Goal: Book appointment/travel/reservation

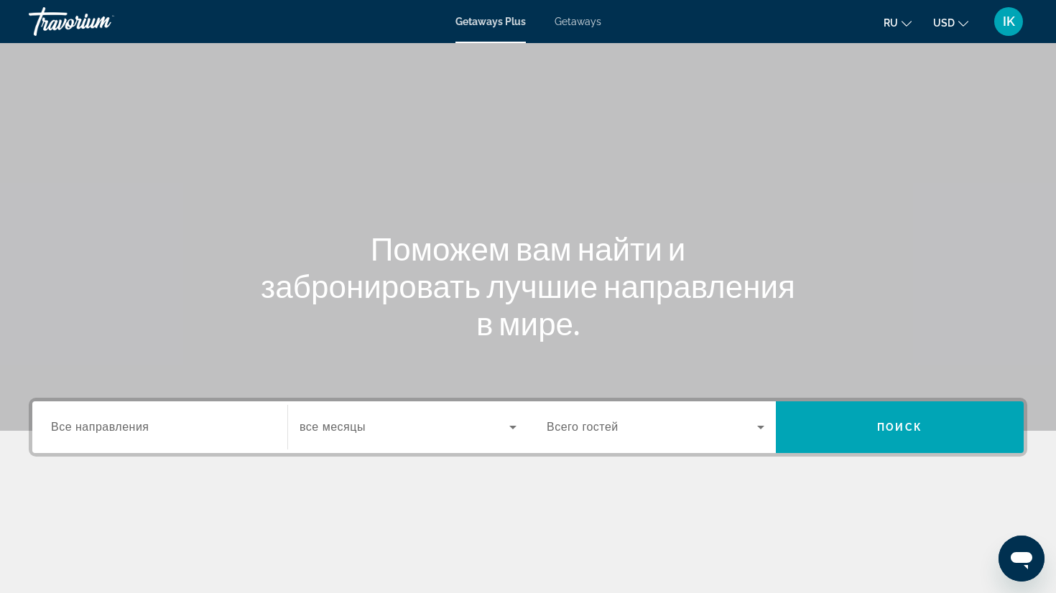
click at [580, 21] on span "Getaways" at bounding box center [578, 21] width 47 height 11
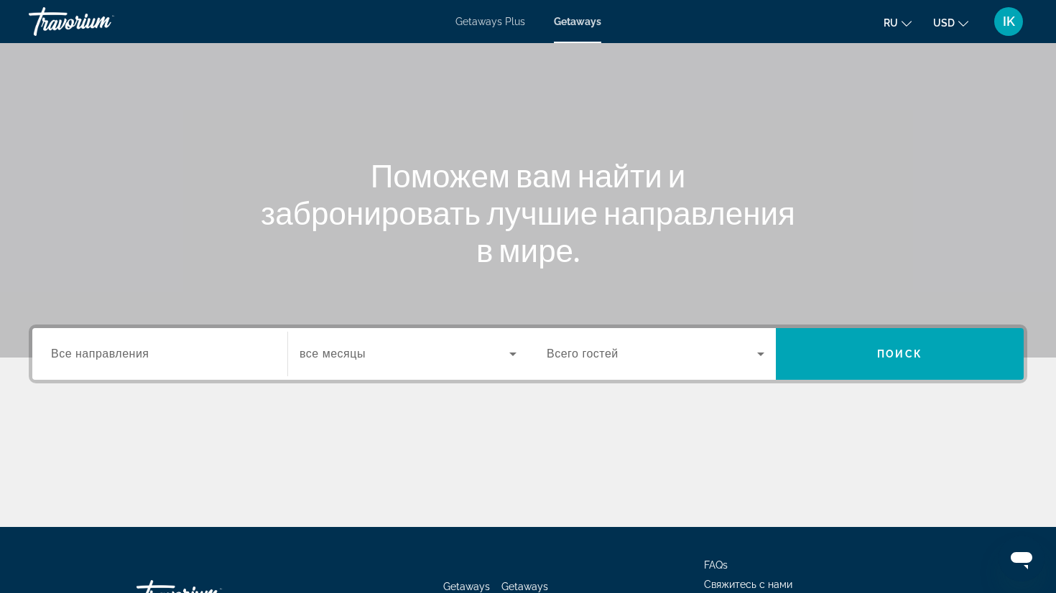
scroll to position [73, 0]
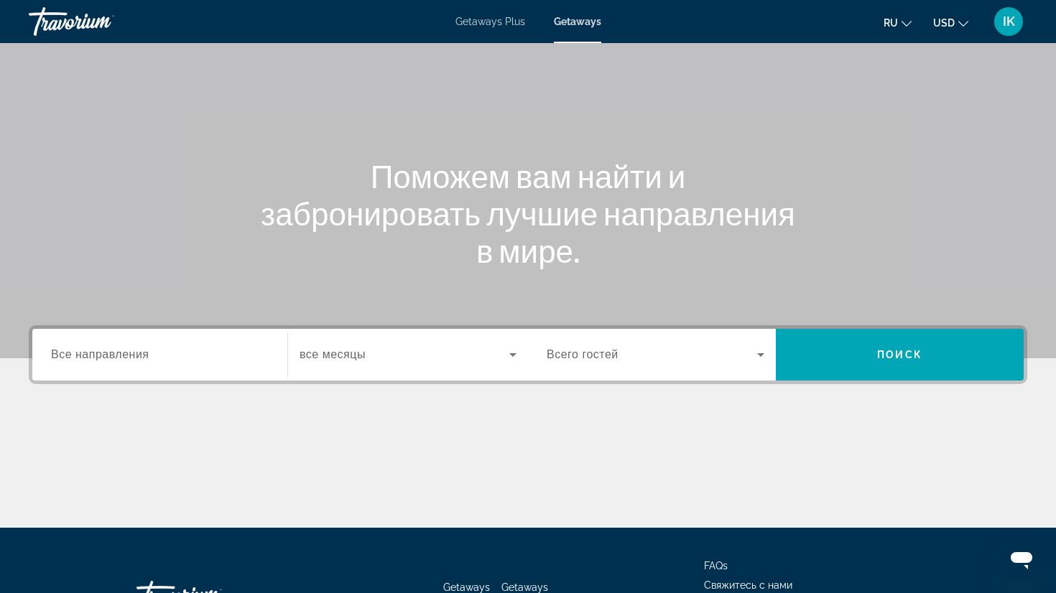
click at [486, 20] on span "Getaways Plus" at bounding box center [490, 21] width 70 height 11
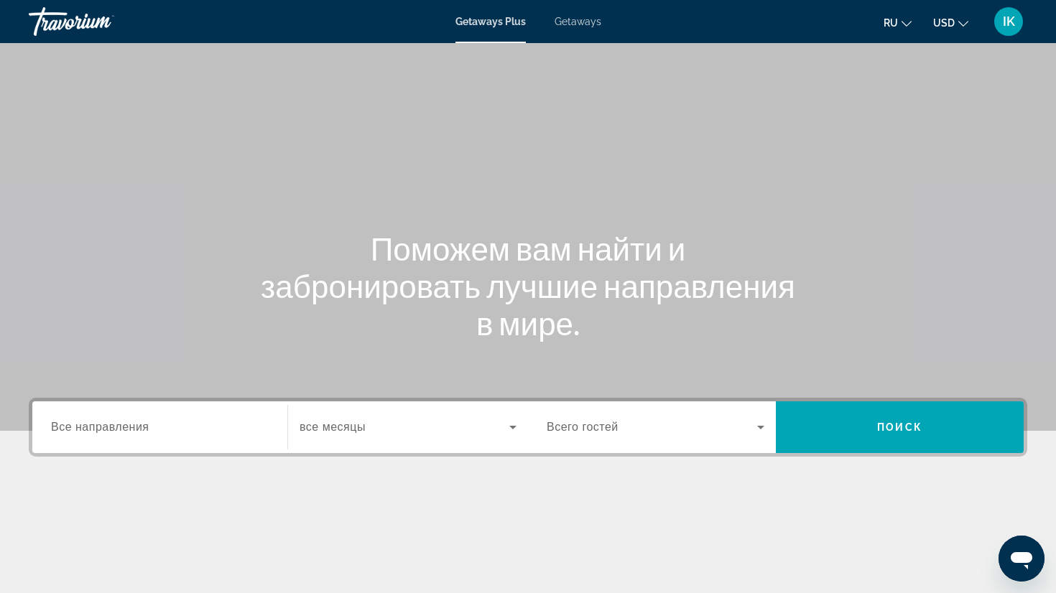
click at [583, 20] on span "Getaways" at bounding box center [578, 21] width 47 height 11
click at [471, 19] on span "Getaways Plus" at bounding box center [490, 21] width 70 height 11
click at [142, 425] on span "Все направления" at bounding box center [100, 427] width 98 height 12
click at [142, 425] on input "Destination Все направления" at bounding box center [160, 428] width 218 height 17
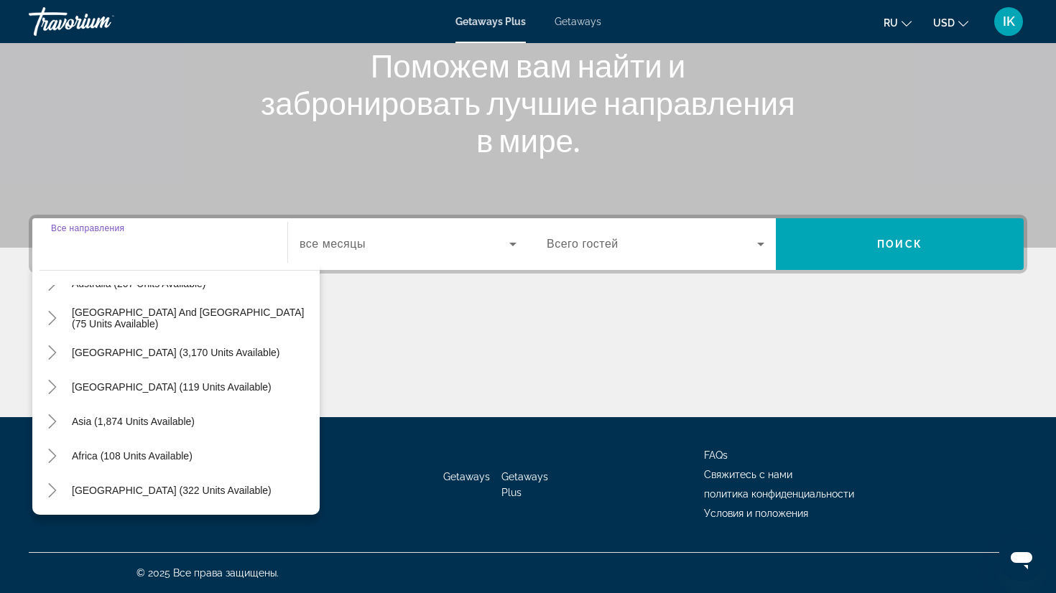
scroll to position [233, 0]
click at [83, 421] on span "Asia (1,874 units available)" at bounding box center [133, 421] width 123 height 11
type input "**********"
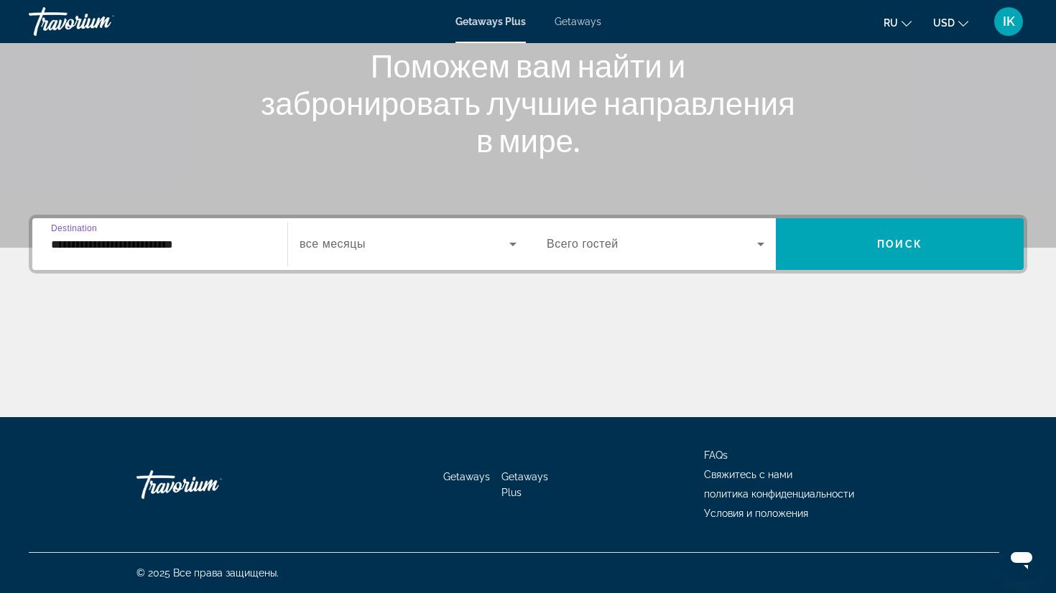
click at [57, 244] on input "**********" at bounding box center [160, 244] width 218 height 17
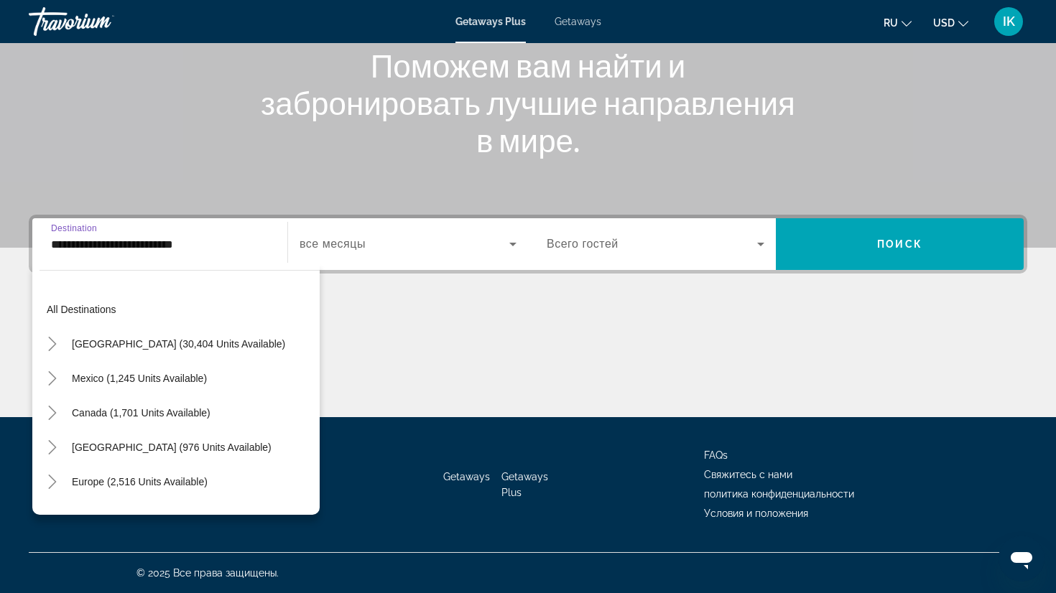
scroll to position [258, 0]
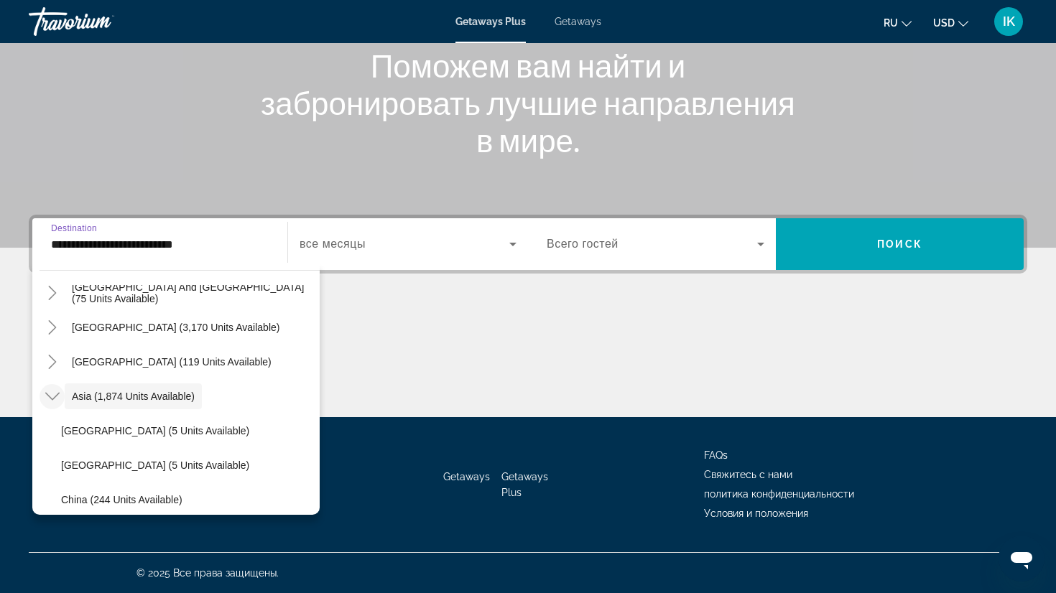
click at [56, 394] on icon "Toggle Asia (1,874 units available)" at bounding box center [52, 396] width 14 height 14
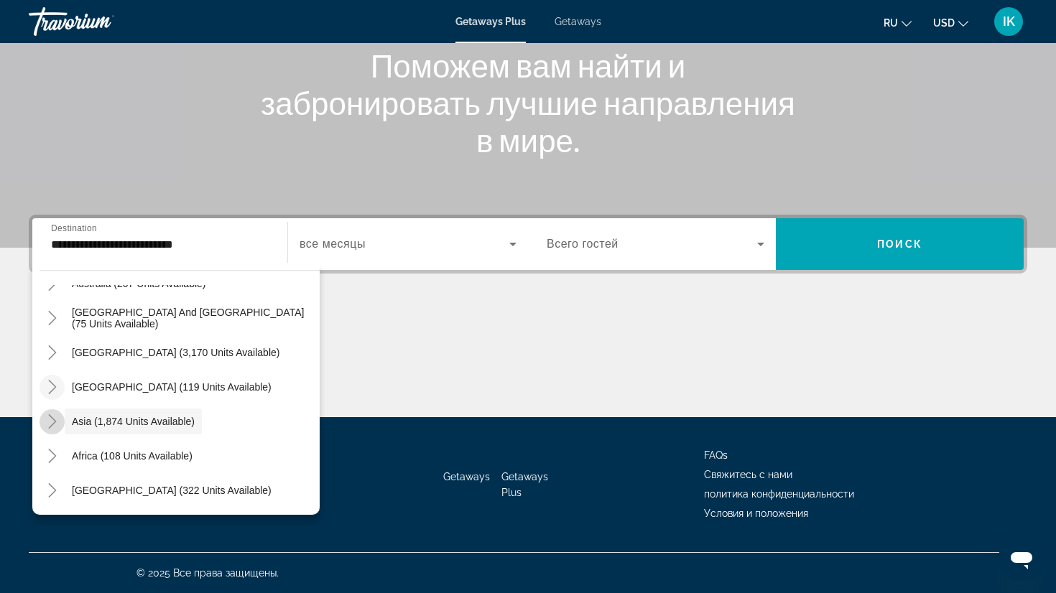
scroll to position [233, 0]
click at [54, 420] on icon "Toggle Asia (1,874 units available)" at bounding box center [52, 421] width 8 height 14
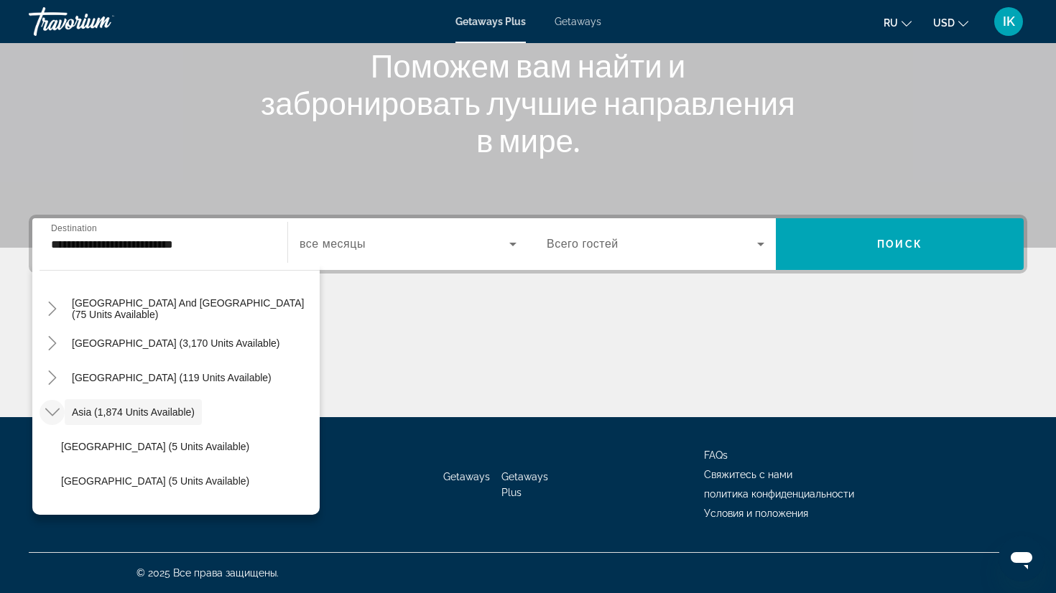
scroll to position [244, 0]
click at [57, 410] on icon "Toggle Asia (1,874 units available)" at bounding box center [52, 410] width 14 height 14
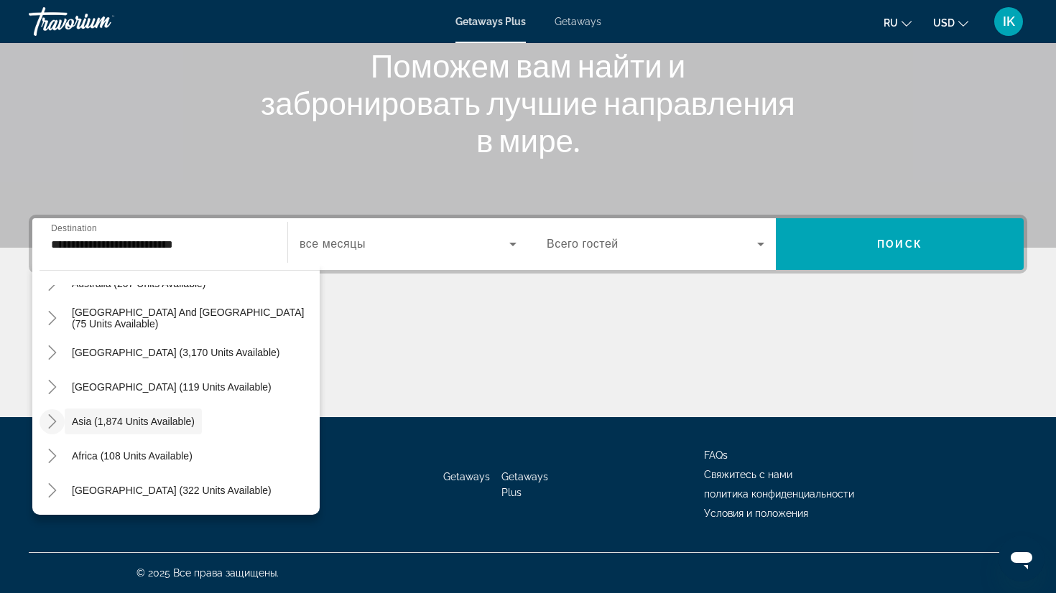
scroll to position [233, 0]
click at [55, 455] on icon "Toggle Africa (108 units available)" at bounding box center [52, 456] width 14 height 14
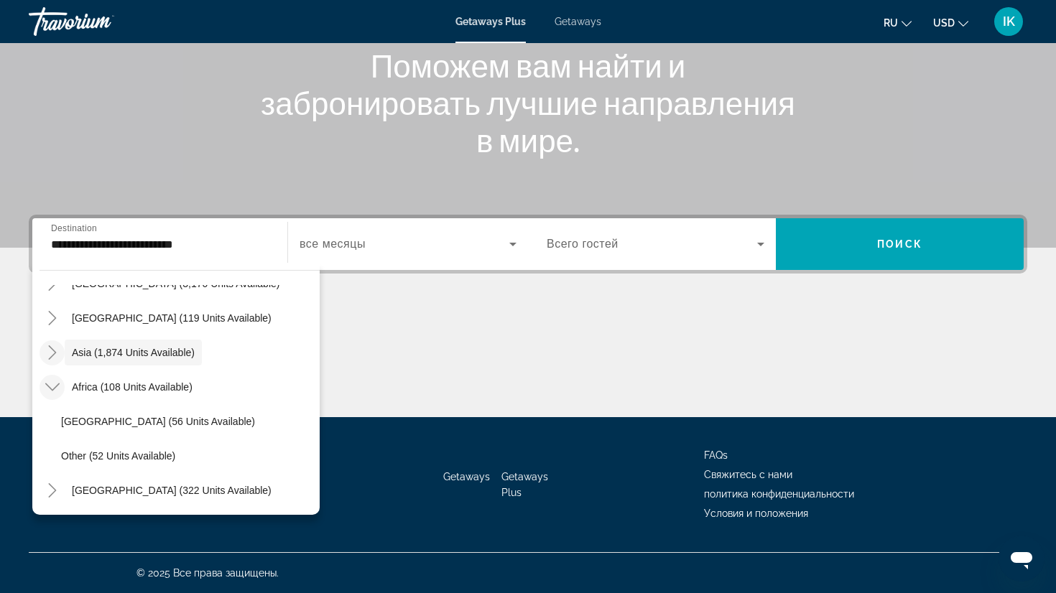
scroll to position [273, 0]
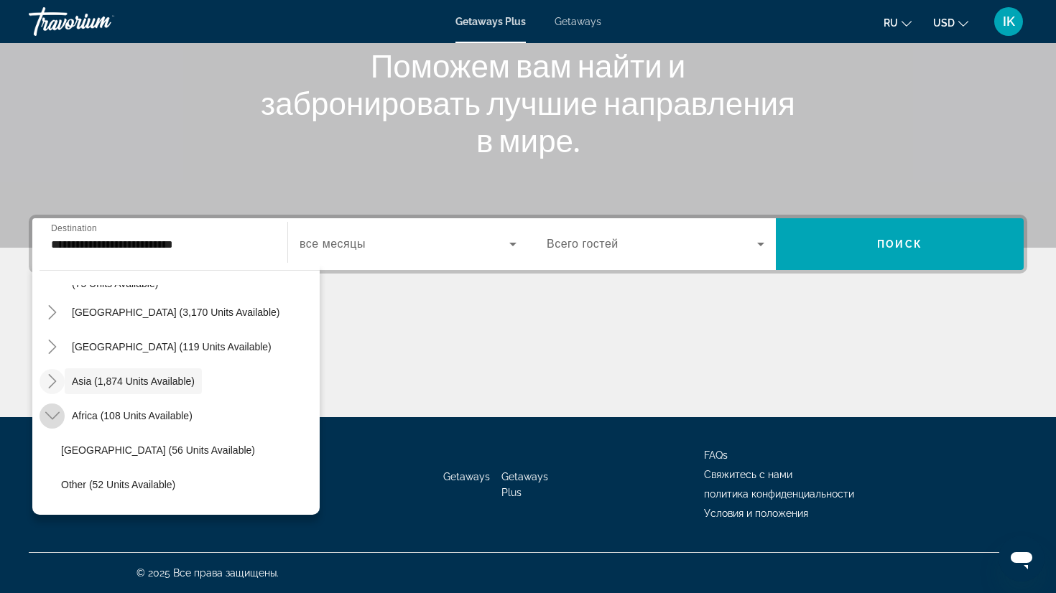
click at [54, 415] on icon "Toggle Africa (108 units available)" at bounding box center [52, 416] width 14 height 14
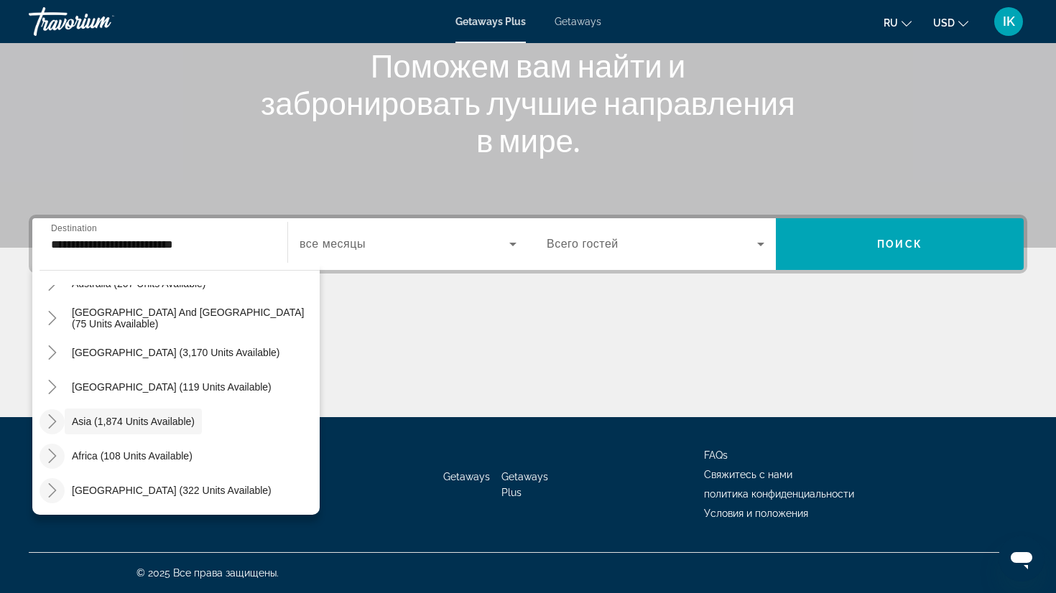
click at [54, 489] on icon "Toggle Middle East (322 units available)" at bounding box center [52, 490] width 8 height 14
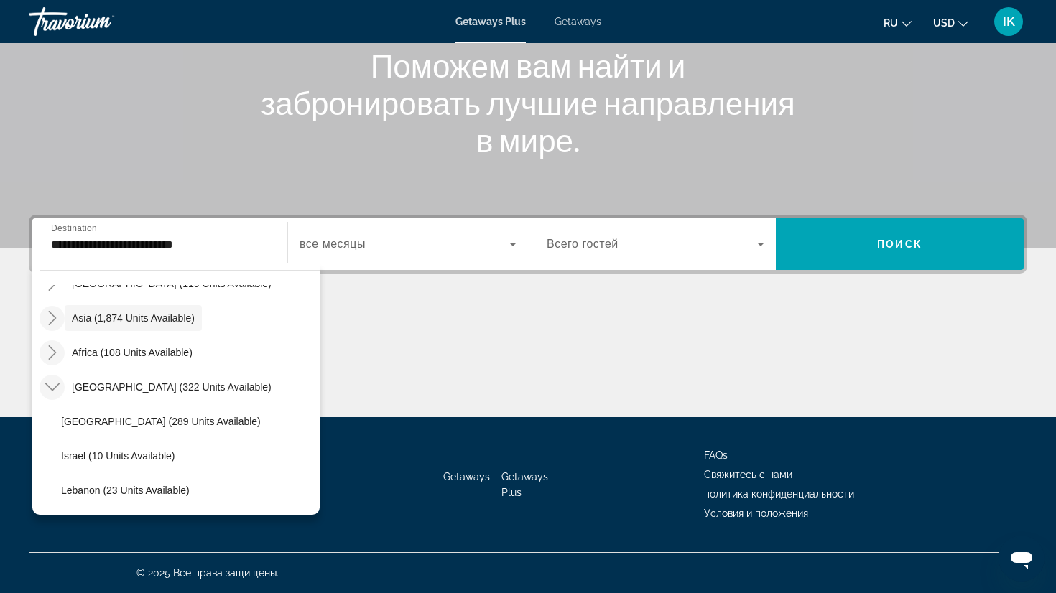
scroll to position [336, 0]
click at [52, 388] on icon "Toggle Middle East (322 units available)" at bounding box center [52, 387] width 14 height 14
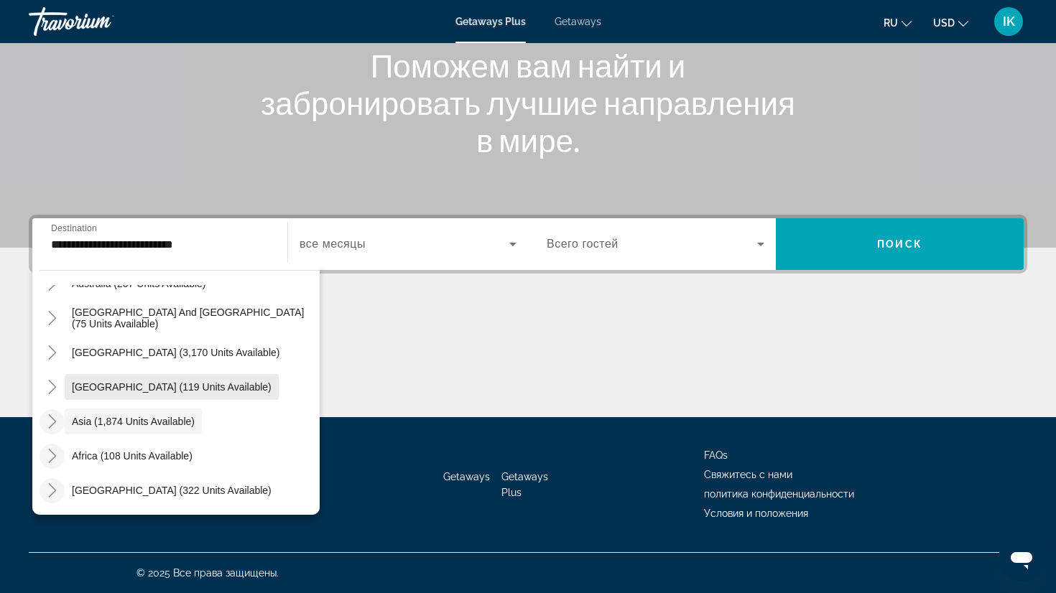
scroll to position [233, 0]
click at [57, 420] on icon "Toggle Asia (1,874 units available)" at bounding box center [52, 421] width 14 height 14
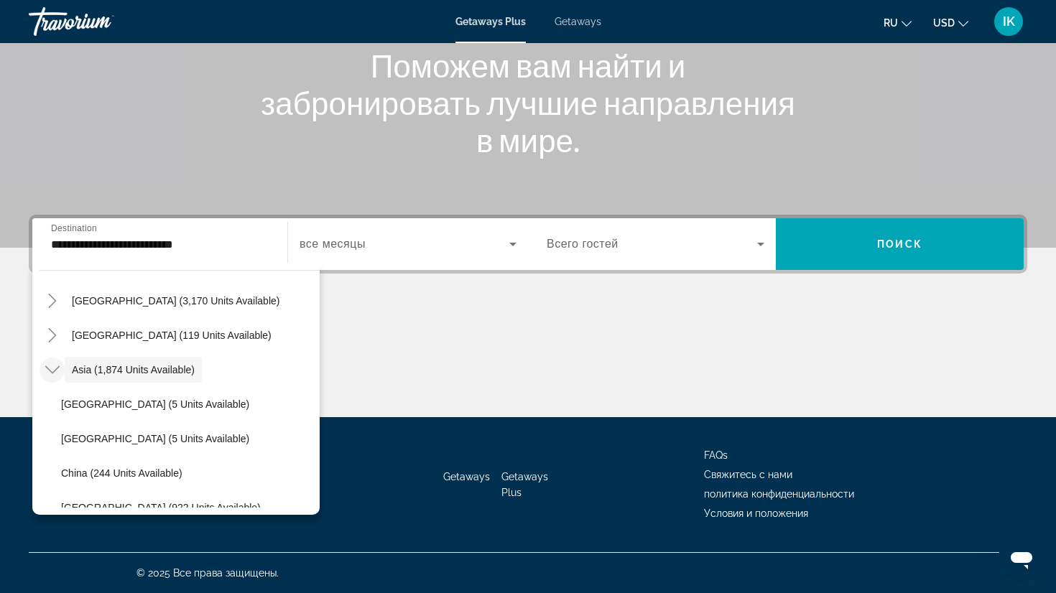
scroll to position [282, 0]
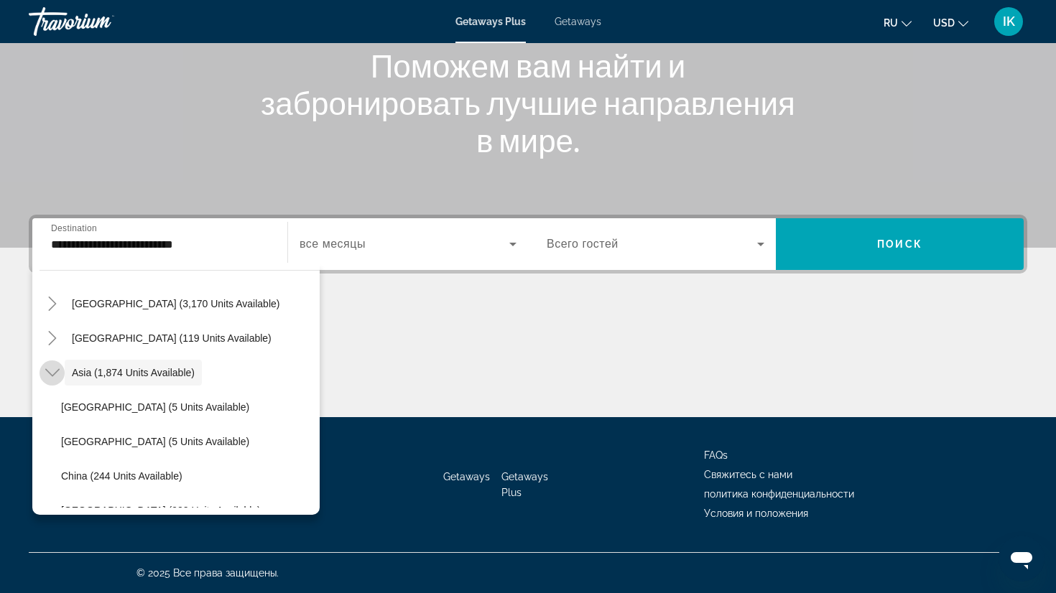
click at [52, 368] on icon "Toggle Asia (1,874 units available)" at bounding box center [52, 373] width 14 height 14
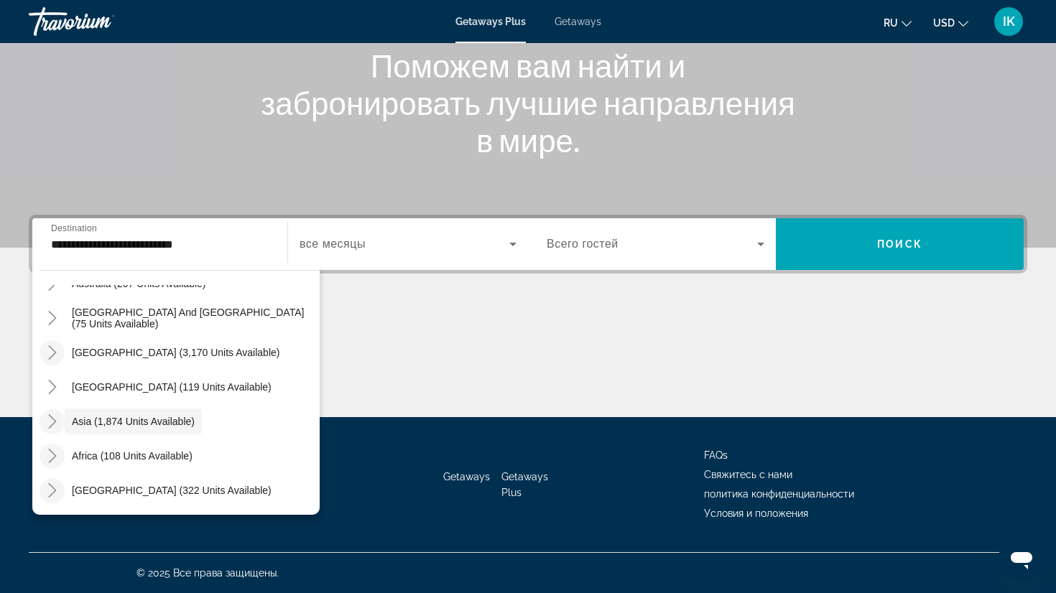
click at [55, 346] on icon "Toggle South America (3,170 units available)" at bounding box center [52, 353] width 14 height 14
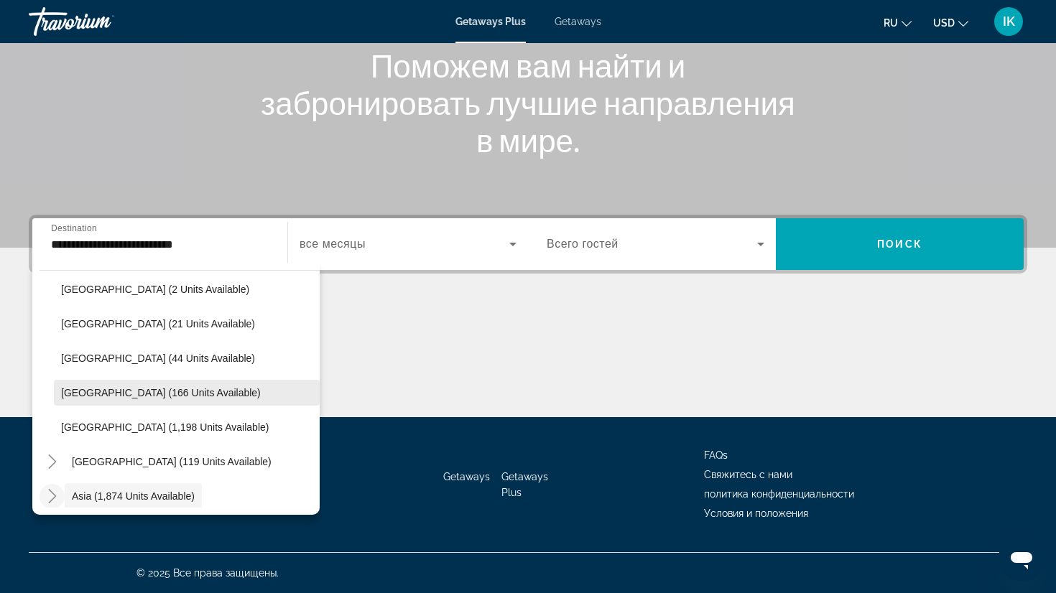
scroll to position [445, 0]
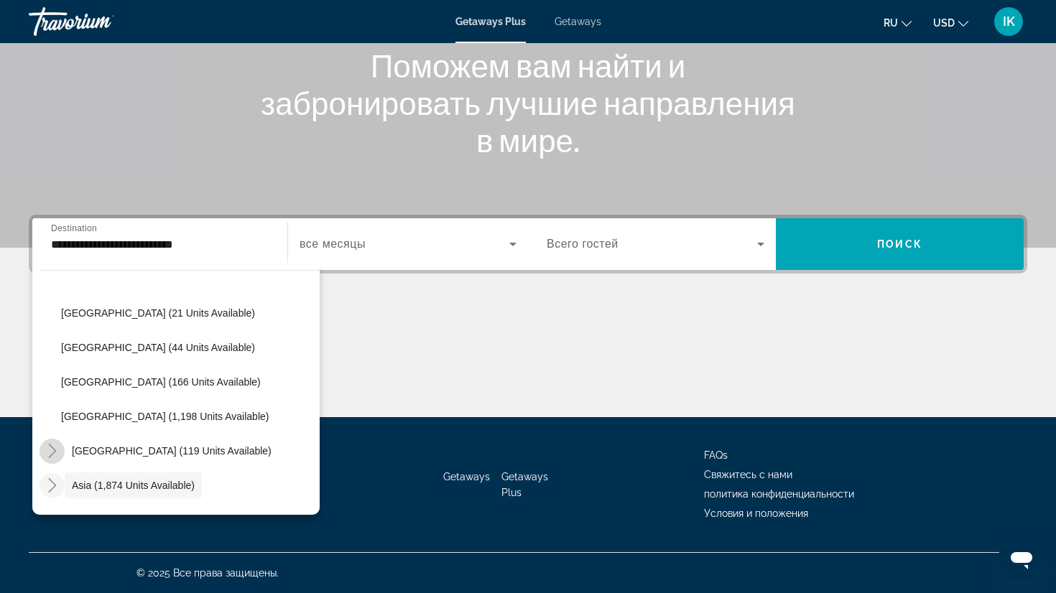
click at [52, 449] on icon "Toggle Central America (119 units available)" at bounding box center [52, 451] width 8 height 14
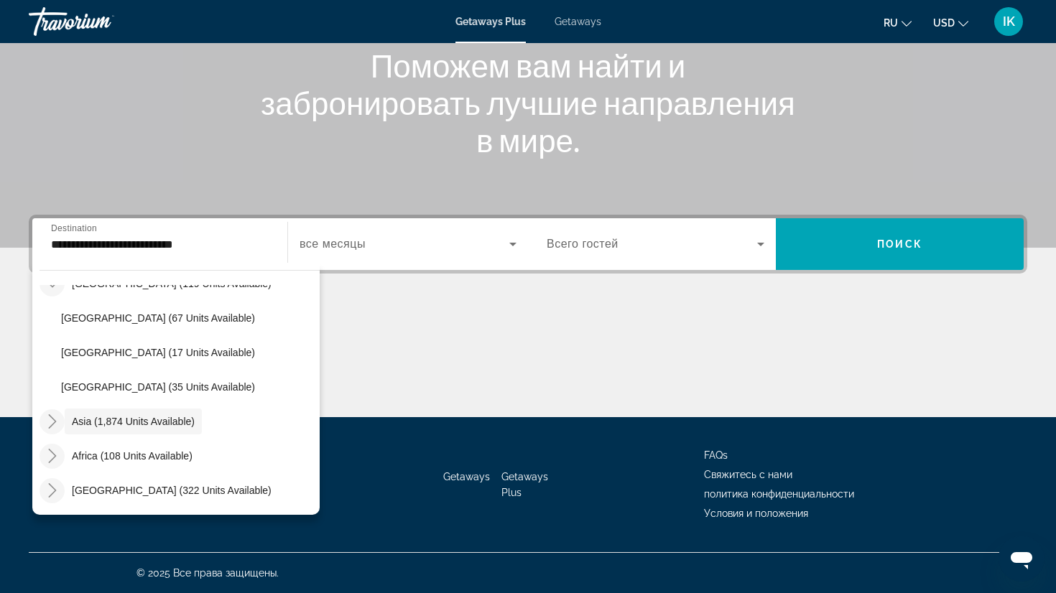
scroll to position [612, 0]
click at [55, 488] on icon "Toggle Middle East (322 units available)" at bounding box center [52, 490] width 14 height 14
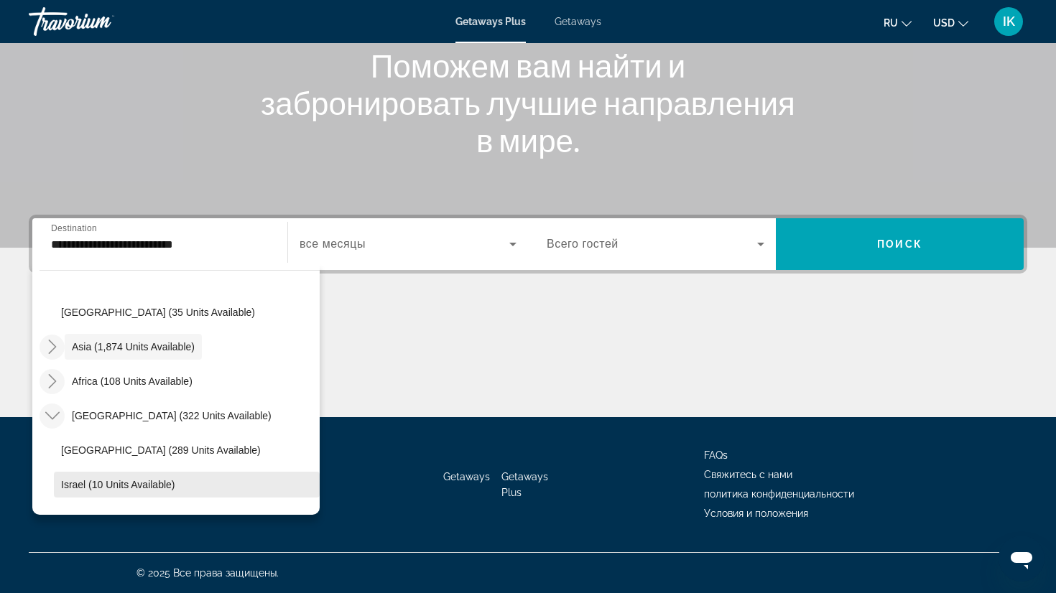
scroll to position [685, 0]
click at [54, 382] on icon "Toggle Africa (108 units available)" at bounding box center [52, 383] width 8 height 14
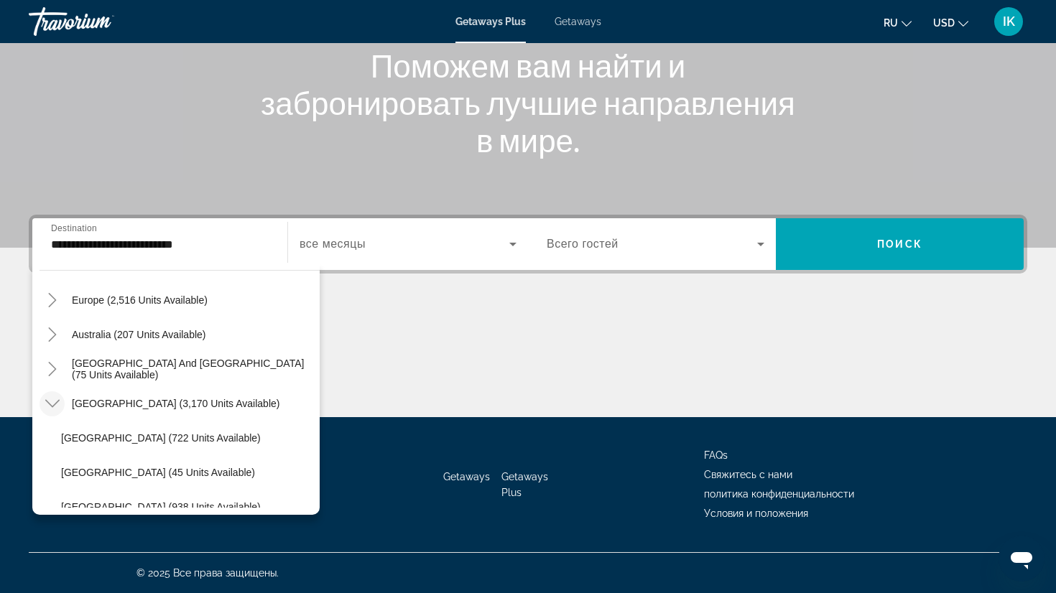
scroll to position [180, 0]
click at [57, 368] on icon "Toggle South Pacific and Oceania (75 units available)" at bounding box center [52, 370] width 14 height 14
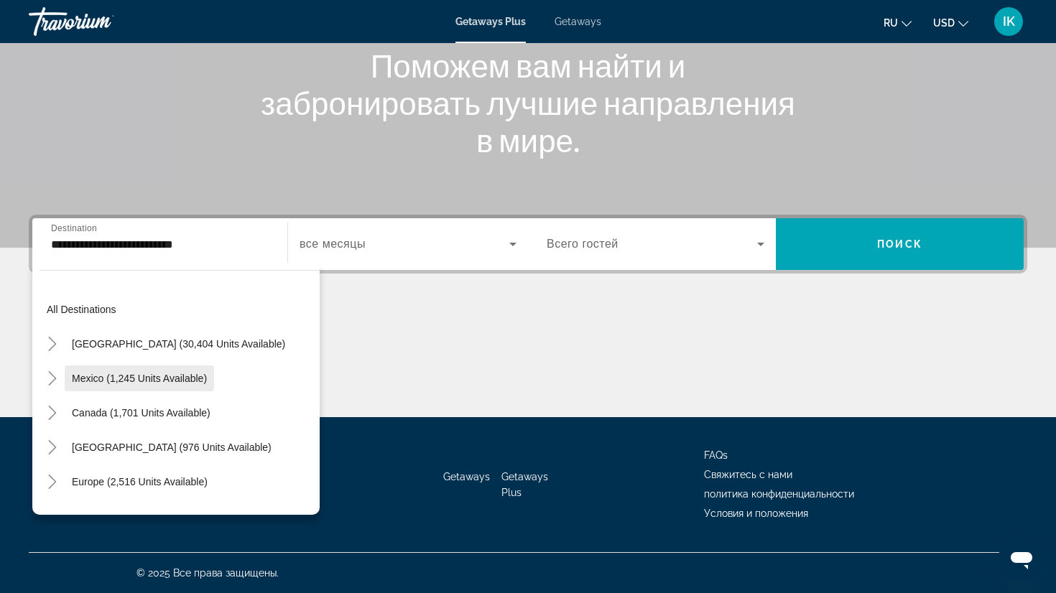
scroll to position [0, 0]
click at [201, 247] on input "**********" at bounding box center [160, 244] width 218 height 17
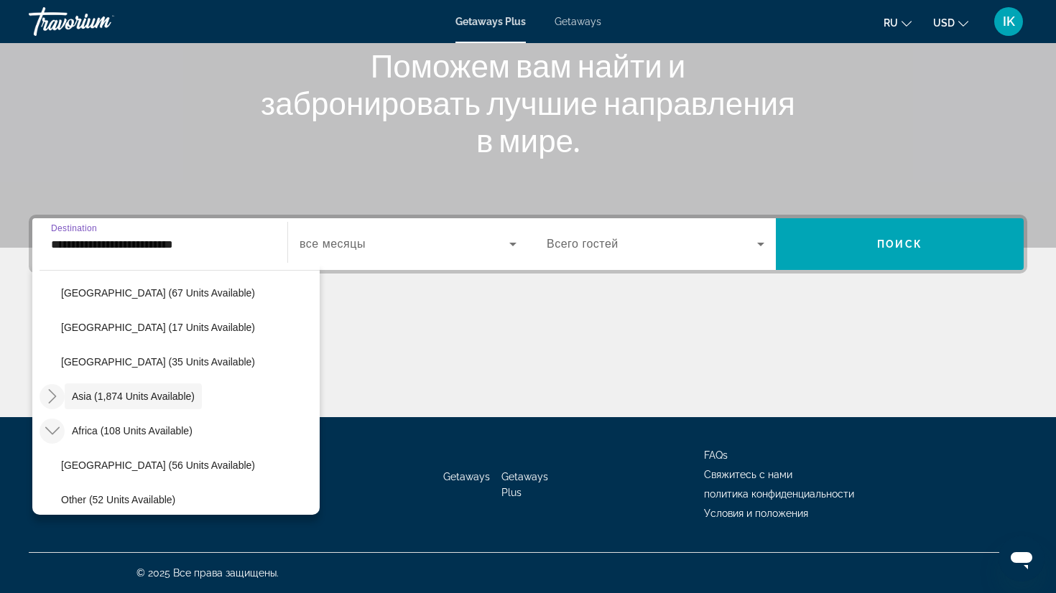
click at [193, 245] on input "**********" at bounding box center [160, 244] width 218 height 17
click at [55, 394] on icon "Toggle Asia (1,874 units available)" at bounding box center [52, 396] width 14 height 14
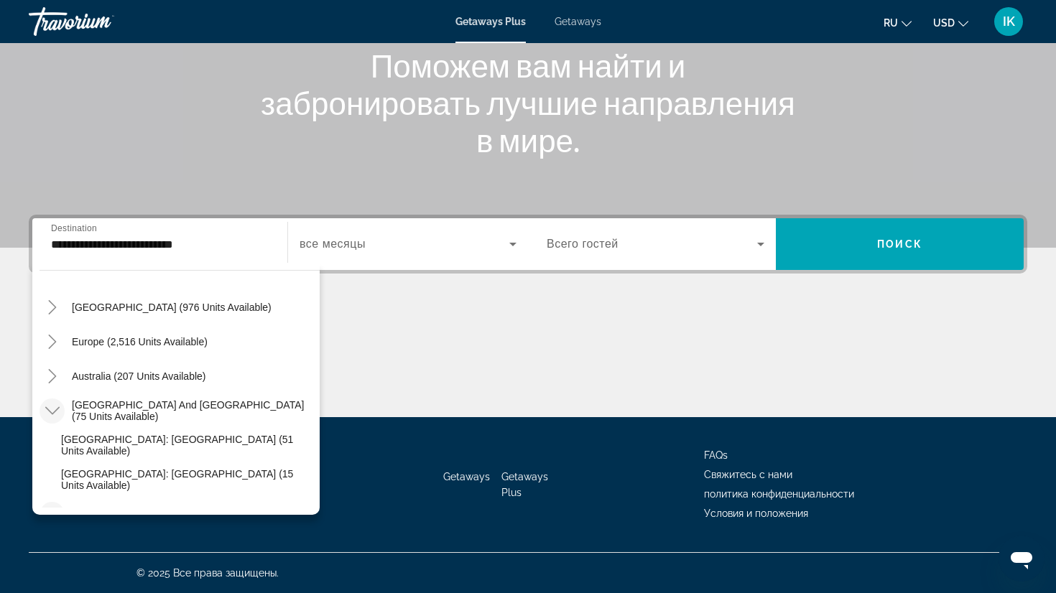
scroll to position [149, 0]
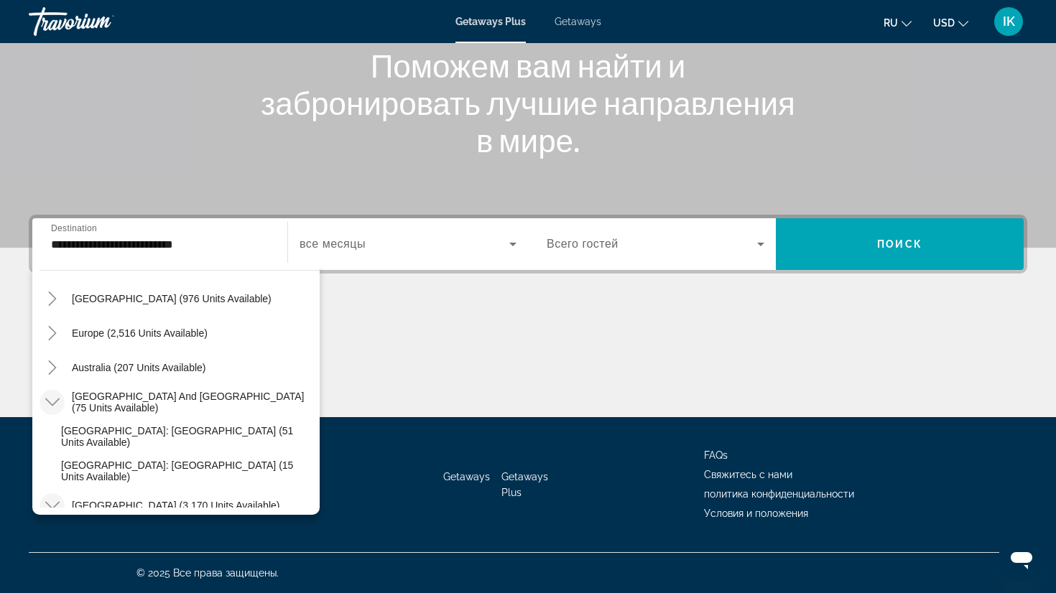
click at [55, 396] on icon "Toggle South Pacific and Oceania (75 units available)" at bounding box center [52, 402] width 14 height 14
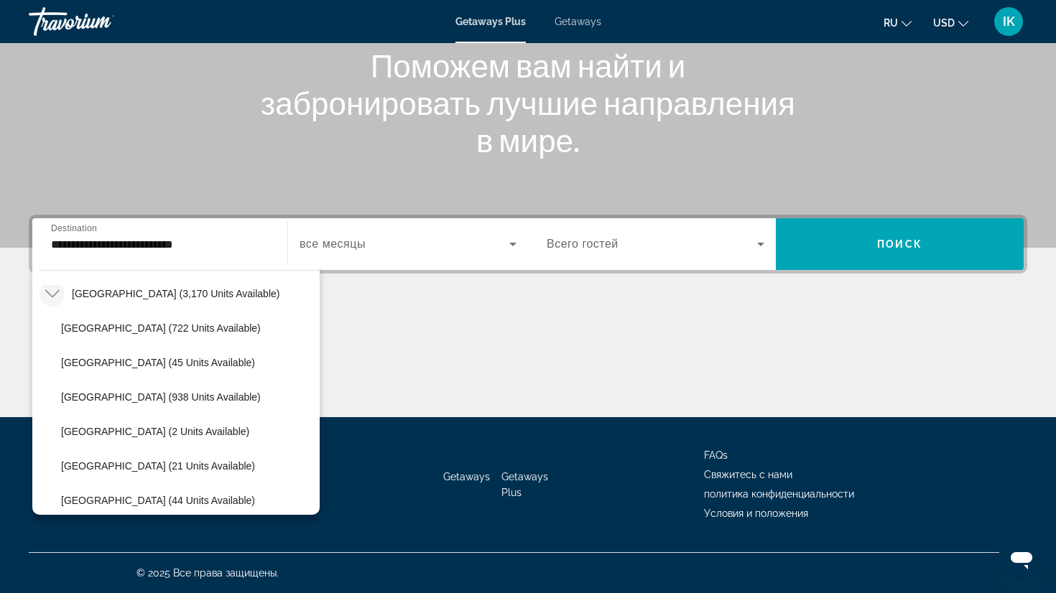
scroll to position [292, 0]
click at [52, 292] on icon "Toggle South America (3,170 units available)" at bounding box center [52, 293] width 14 height 14
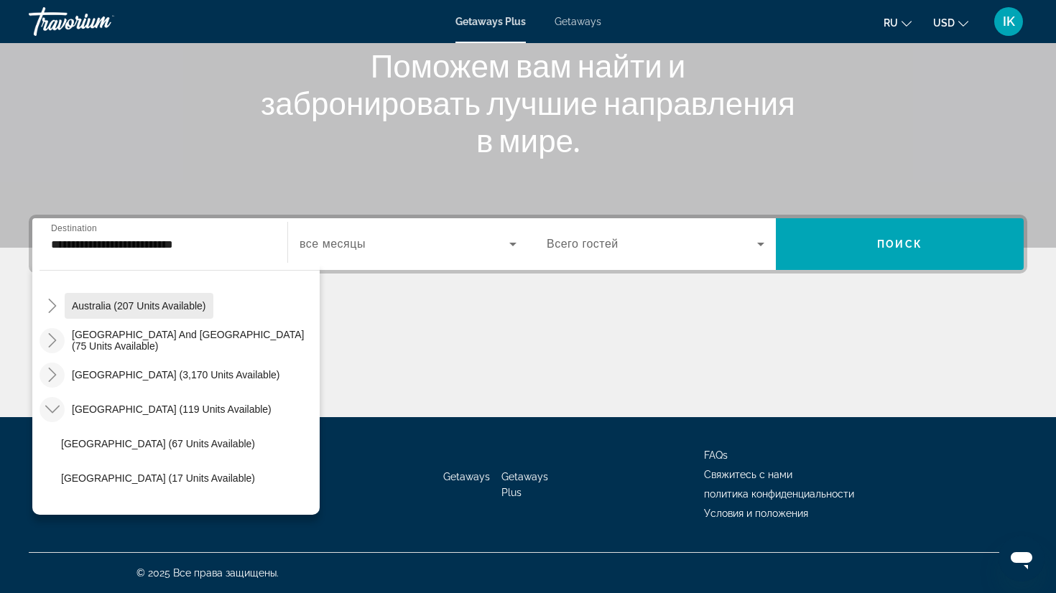
scroll to position [228, 0]
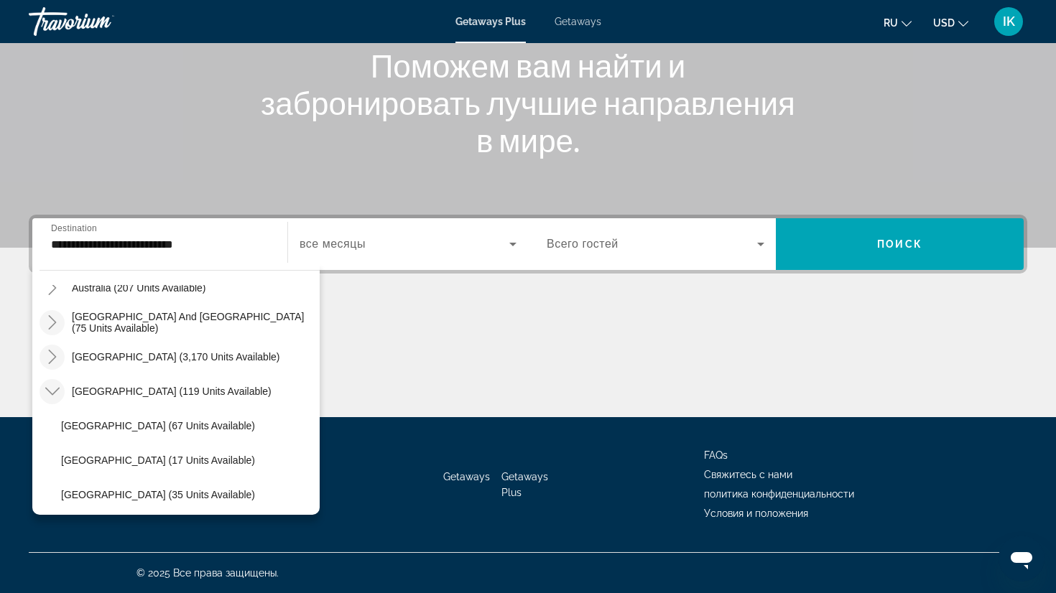
click at [52, 387] on icon "Toggle Central America (119 units available)" at bounding box center [52, 391] width 14 height 14
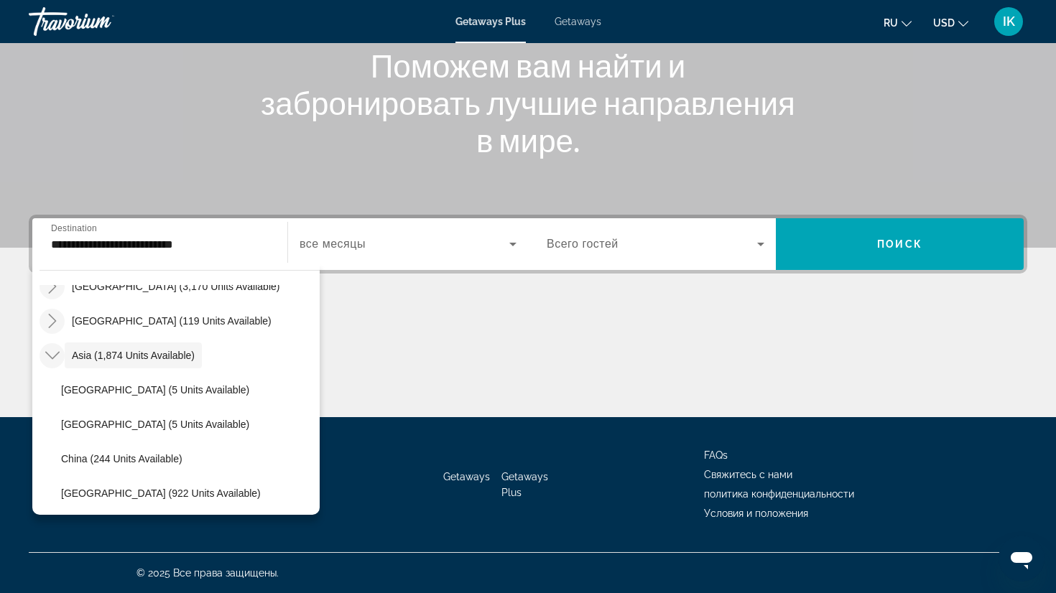
scroll to position [302, 0]
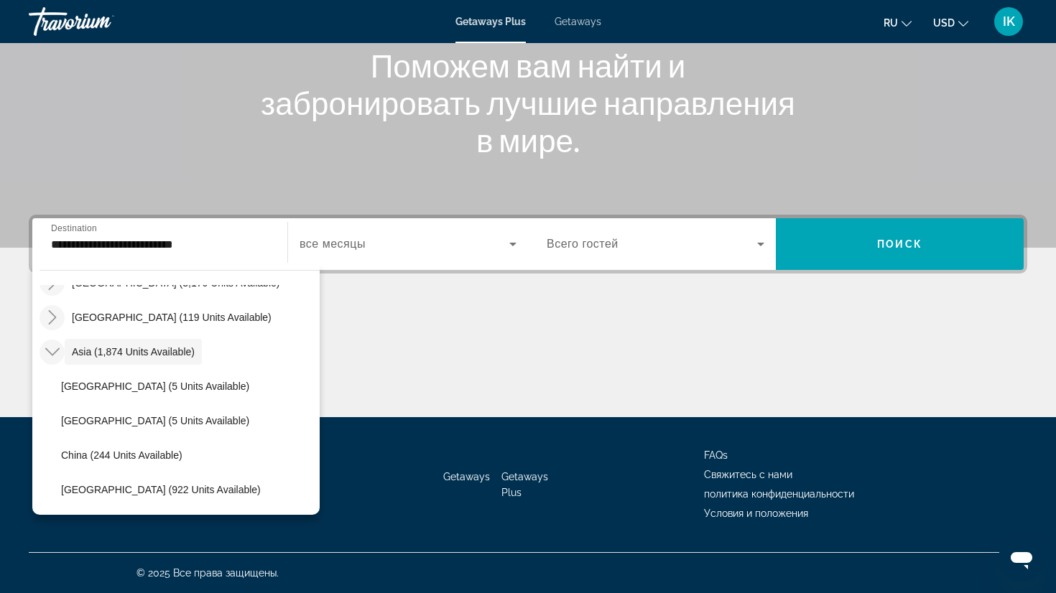
click at [55, 349] on icon "Toggle Asia (1,874 units available)" at bounding box center [52, 352] width 14 height 14
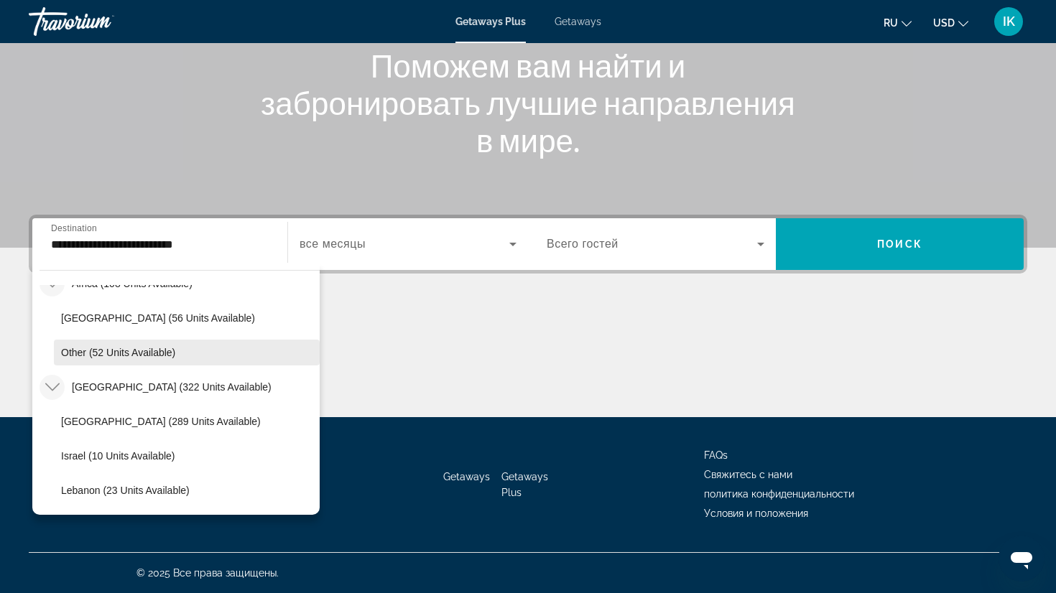
scroll to position [405, 0]
click at [50, 389] on icon "Toggle Middle East (322 units available)" at bounding box center [52, 388] width 14 height 8
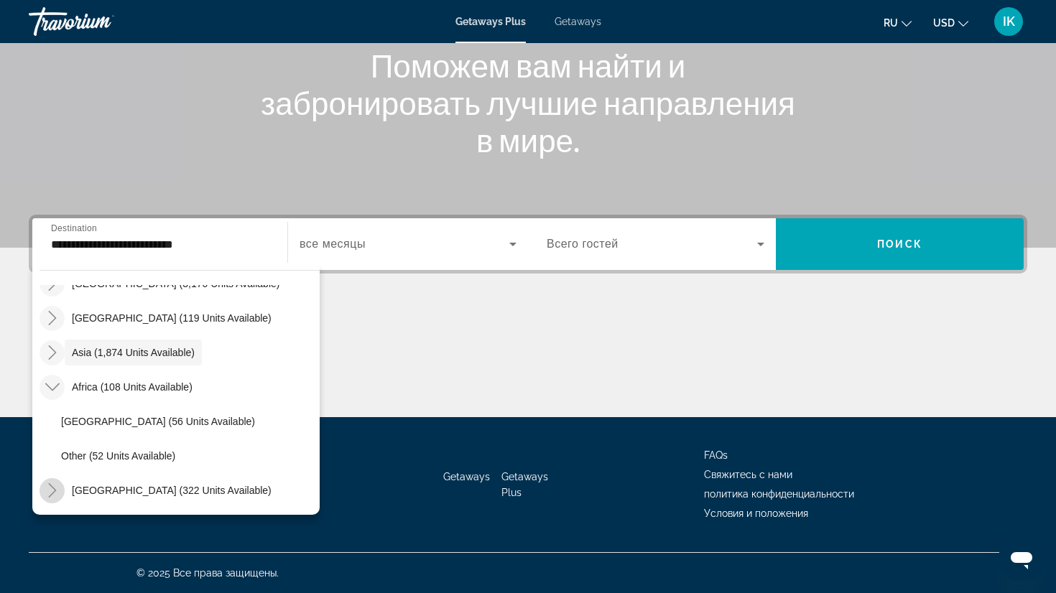
scroll to position [302, 0]
click at [52, 381] on icon "Toggle Africa (108 units available)" at bounding box center [52, 387] width 14 height 14
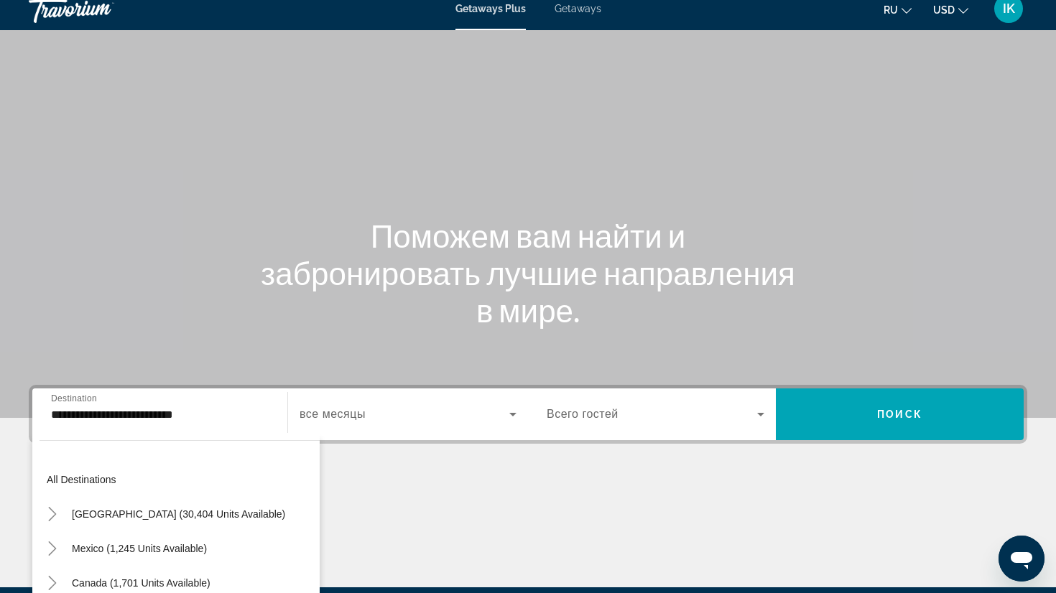
scroll to position [183, 0]
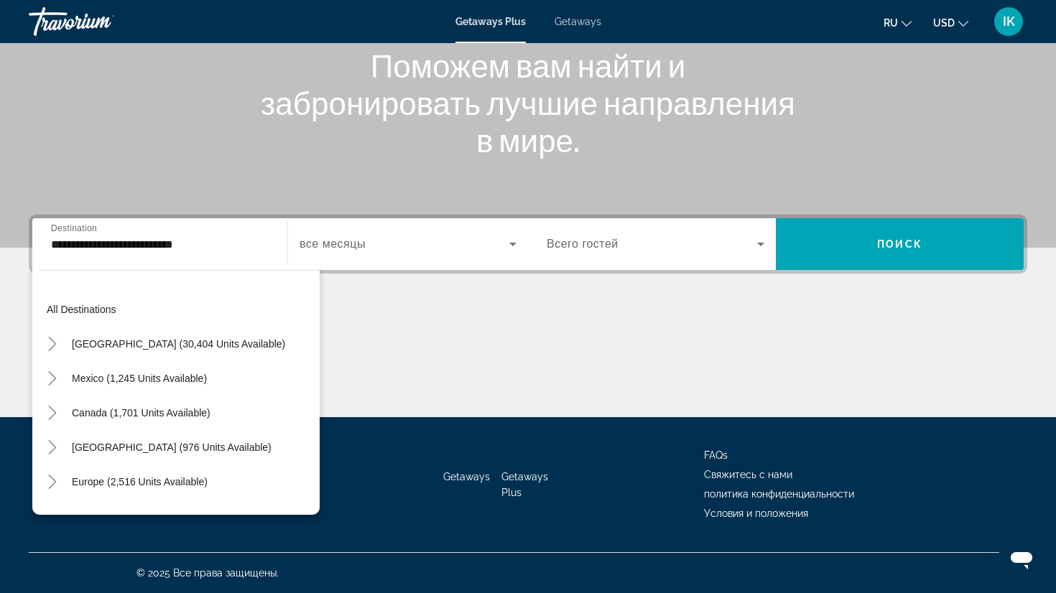
click at [130, 242] on input "**********" at bounding box center [160, 244] width 218 height 17
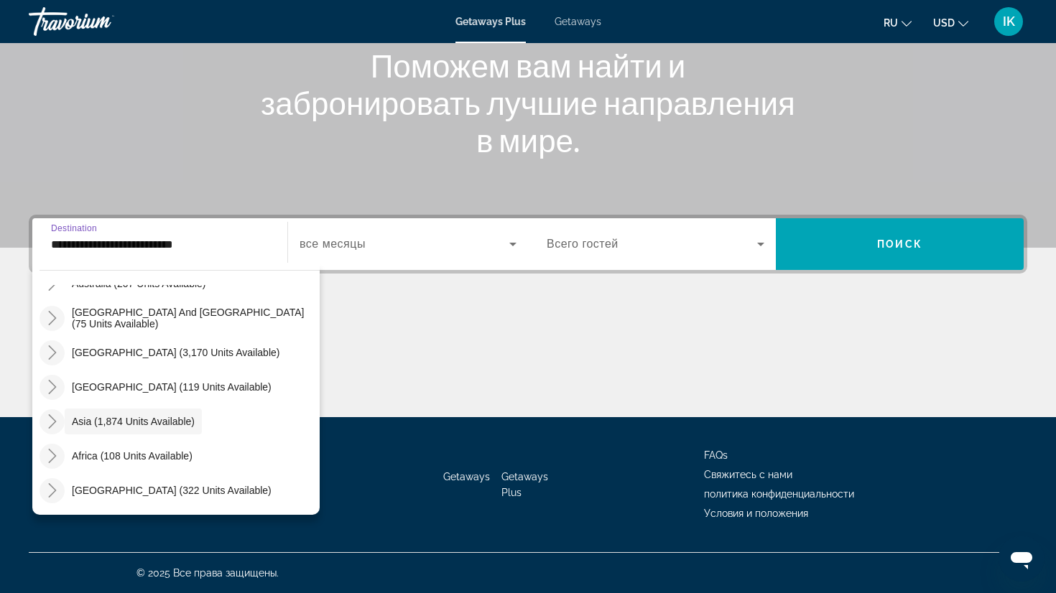
click at [77, 239] on input "**********" at bounding box center [160, 244] width 218 height 17
click at [583, 24] on span "Getaways" at bounding box center [578, 21] width 47 height 11
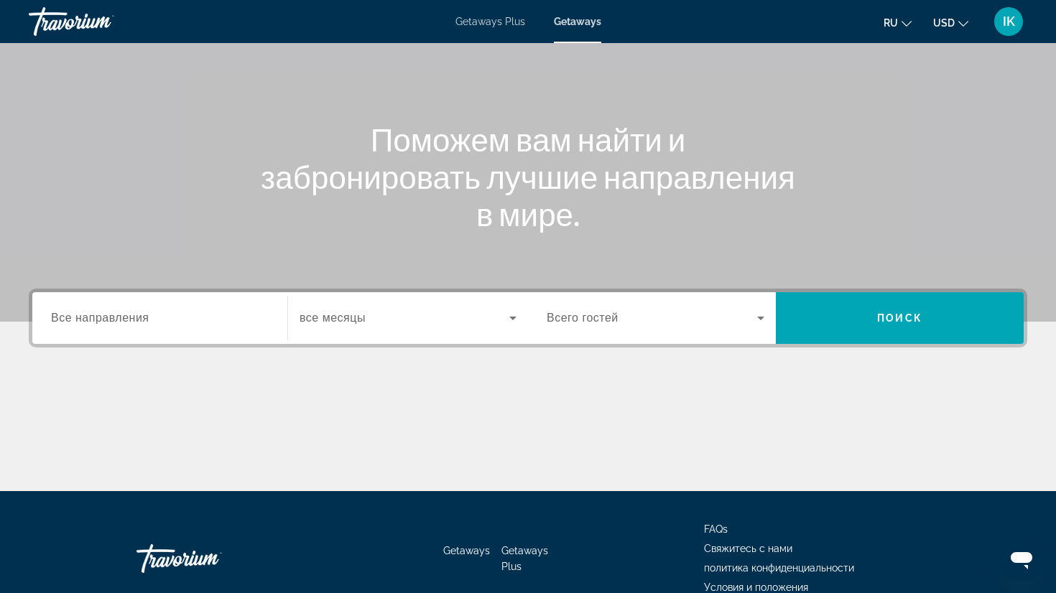
scroll to position [183, 0]
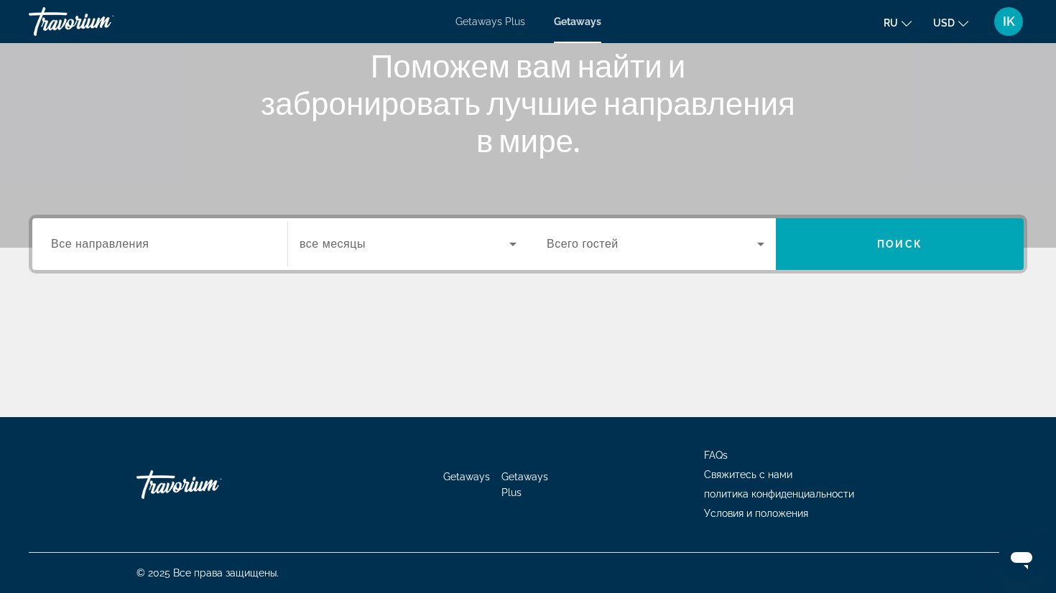
click at [129, 246] on span "Все направления" at bounding box center [100, 244] width 98 height 12
click at [129, 246] on input "Destination Все направления" at bounding box center [160, 244] width 218 height 17
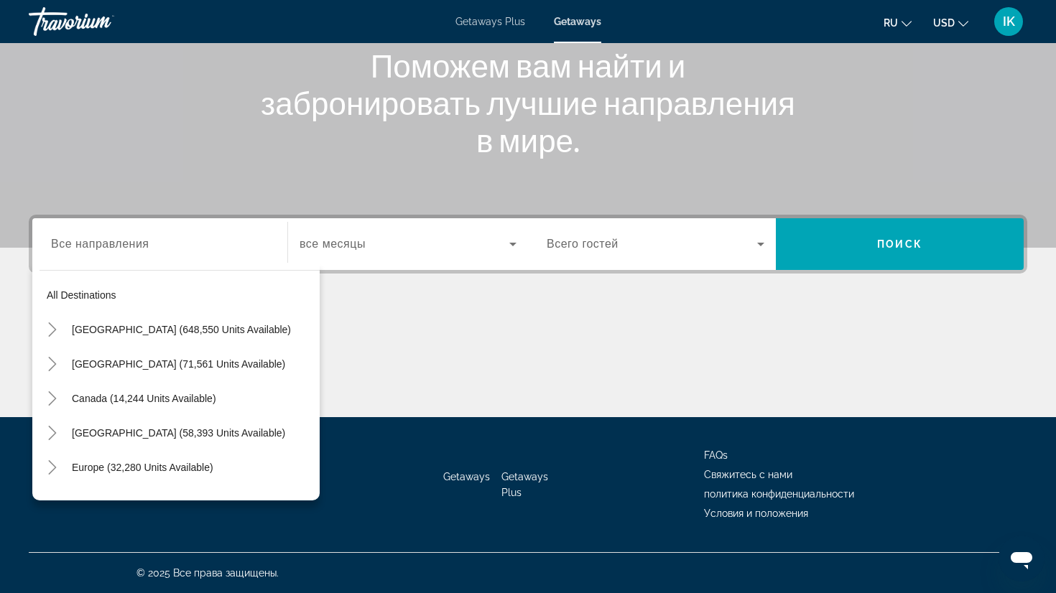
click at [481, 22] on span "Getaways Plus" at bounding box center [490, 21] width 70 height 11
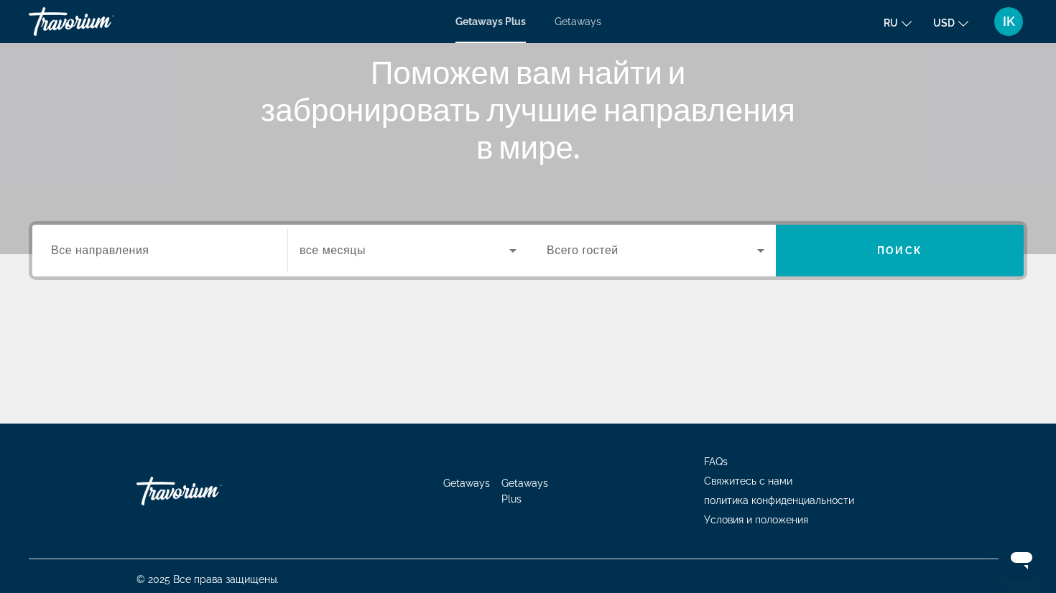
scroll to position [183, 0]
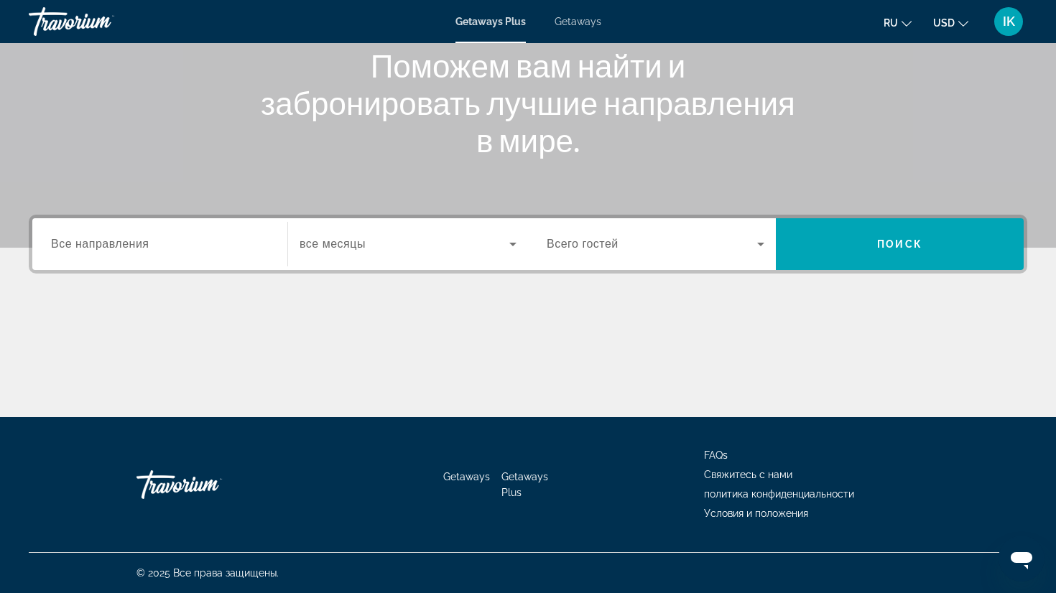
click at [91, 246] on span "Все направления" at bounding box center [100, 244] width 98 height 12
click at [91, 246] on input "Destination Все направления" at bounding box center [160, 244] width 218 height 17
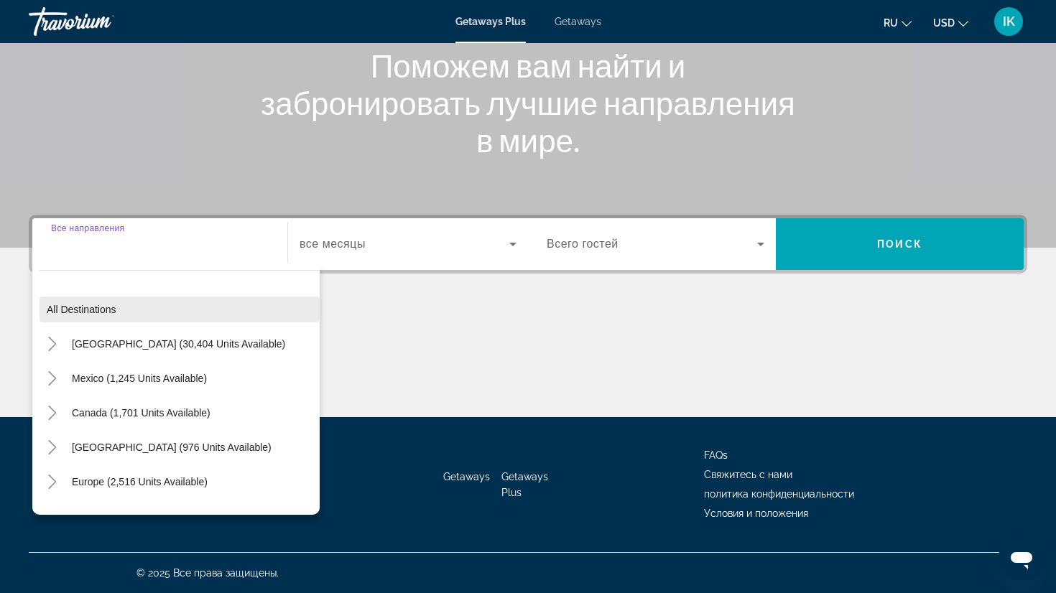
scroll to position [0, 0]
click at [89, 240] on input "Destination Все направления" at bounding box center [160, 244] width 218 height 17
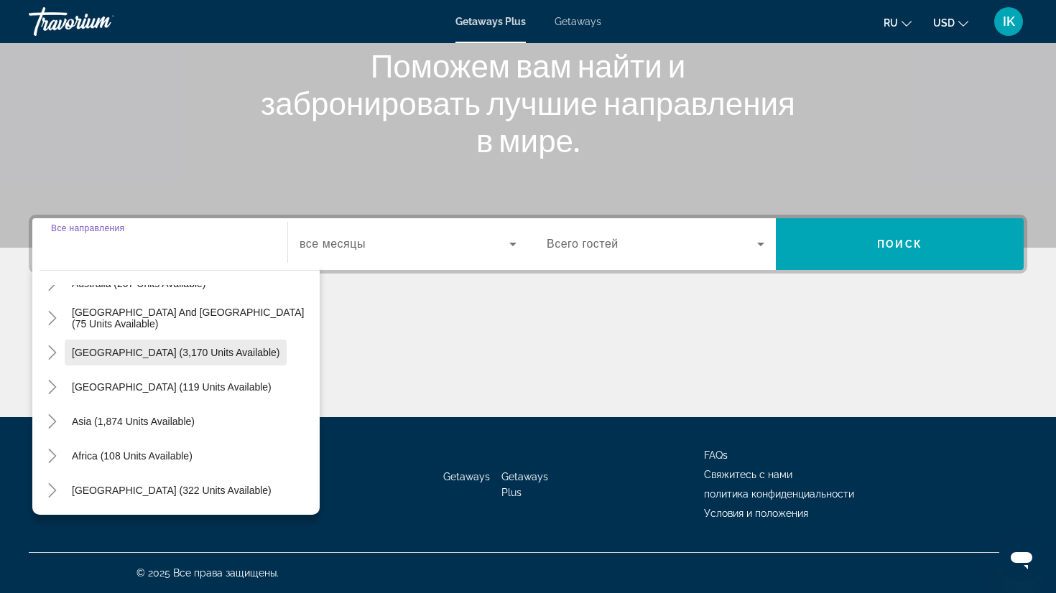
scroll to position [233, 0]
click at [54, 422] on icon "Toggle Asia (1,874 units available)" at bounding box center [52, 421] width 14 height 14
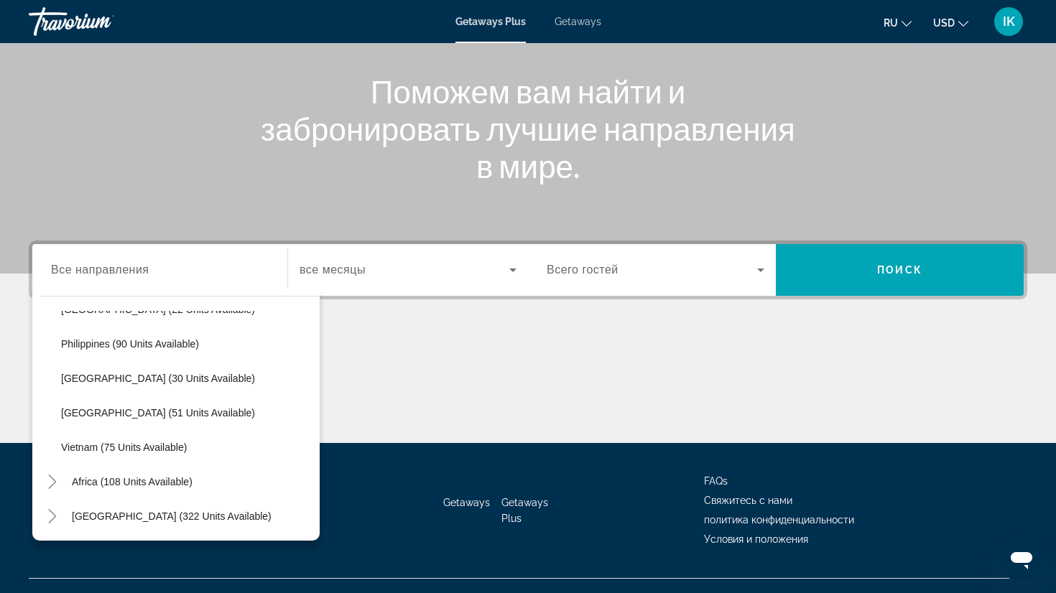
scroll to position [159, 0]
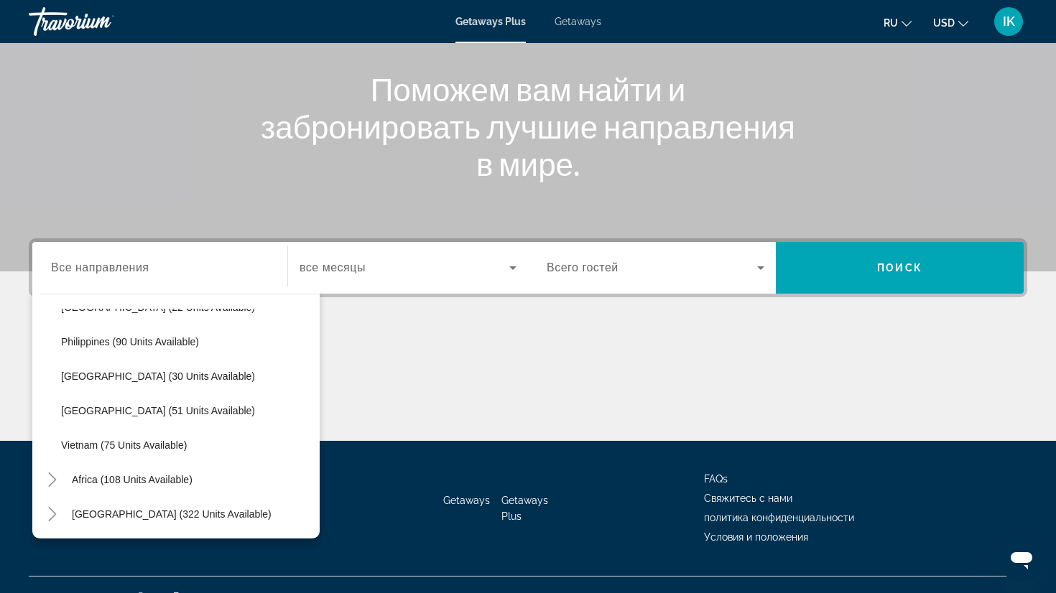
click at [516, 496] on span "Getaways Plus" at bounding box center [524, 508] width 47 height 27
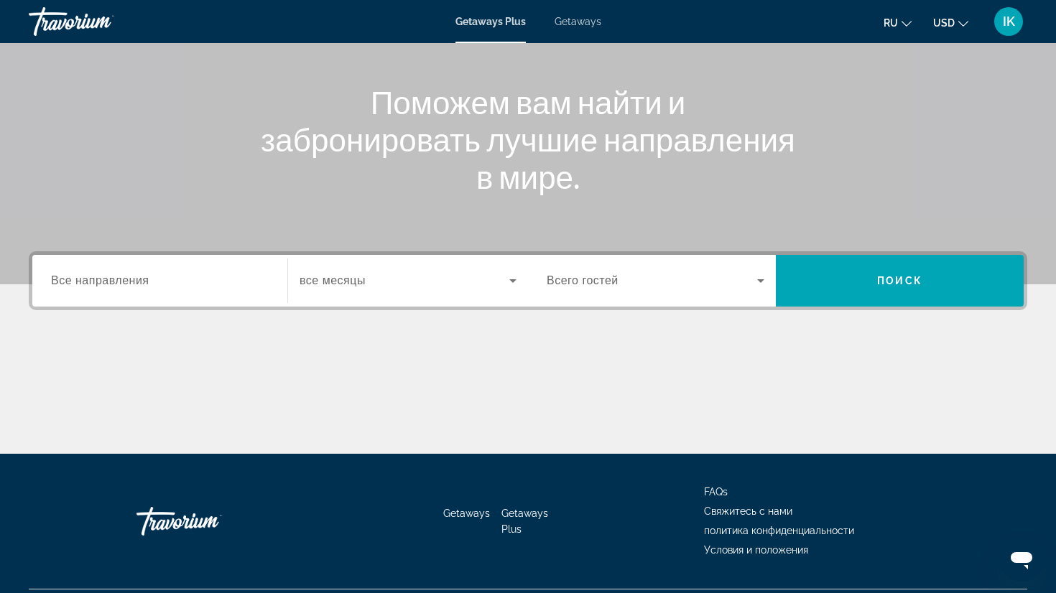
scroll to position [144, 0]
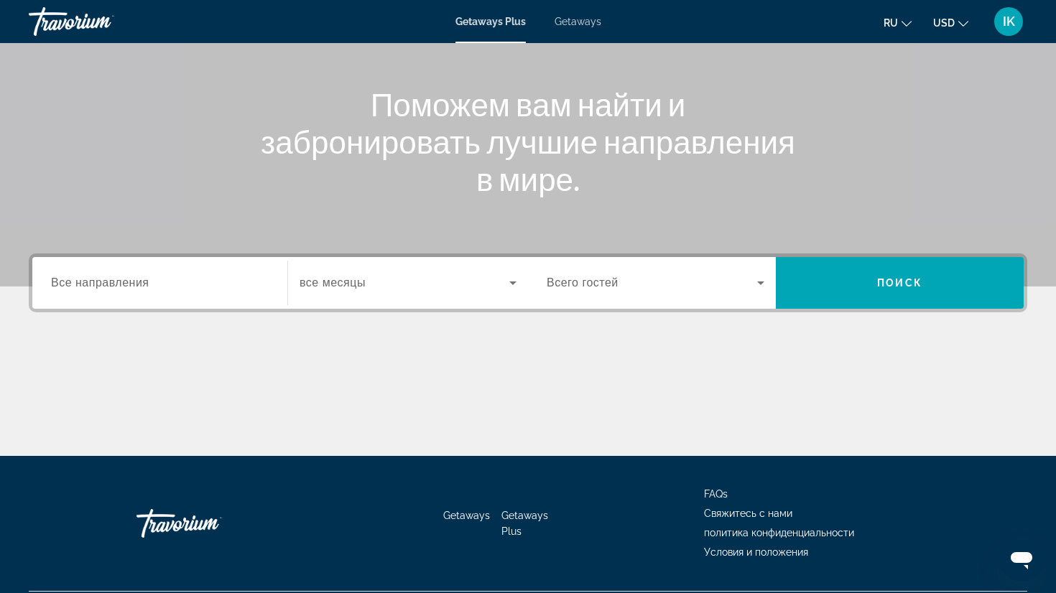
click at [131, 277] on span "Все направления" at bounding box center [100, 283] width 98 height 12
click at [131, 277] on input "Destination Все направления" at bounding box center [160, 283] width 218 height 17
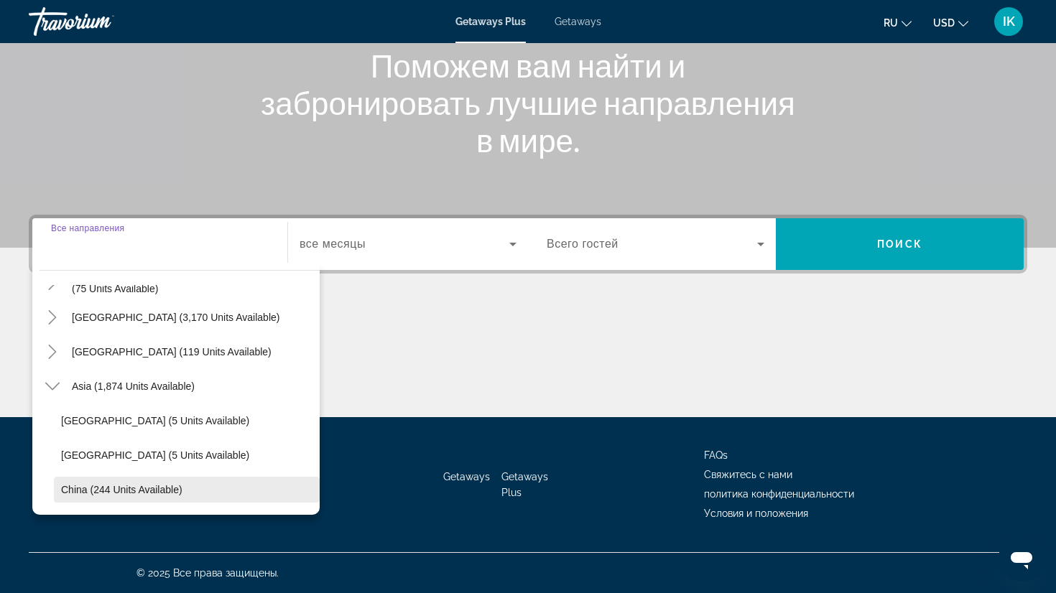
scroll to position [267, 0]
click at [56, 389] on icon "Toggle Asia (1,874 units available)" at bounding box center [52, 387] width 14 height 14
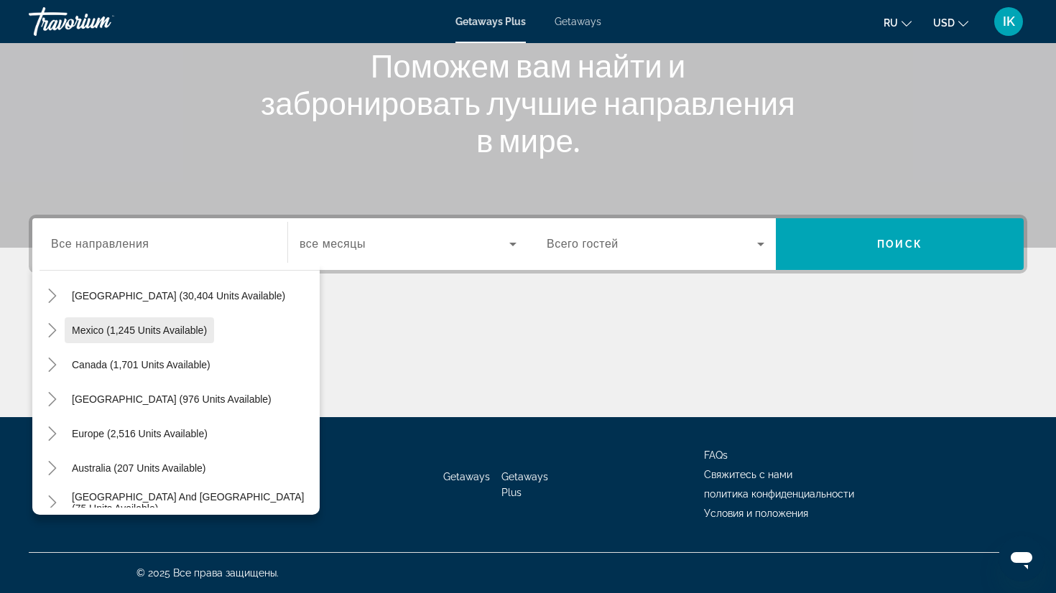
scroll to position [55, 0]
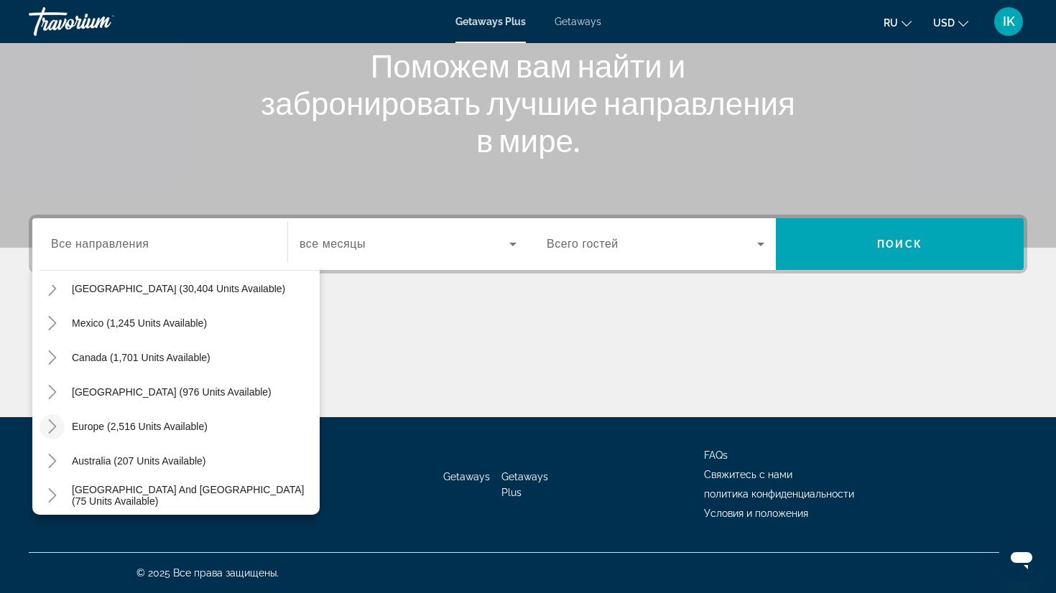
click at [56, 422] on icon "Toggle Europe (2,516 units available)" at bounding box center [52, 427] width 14 height 14
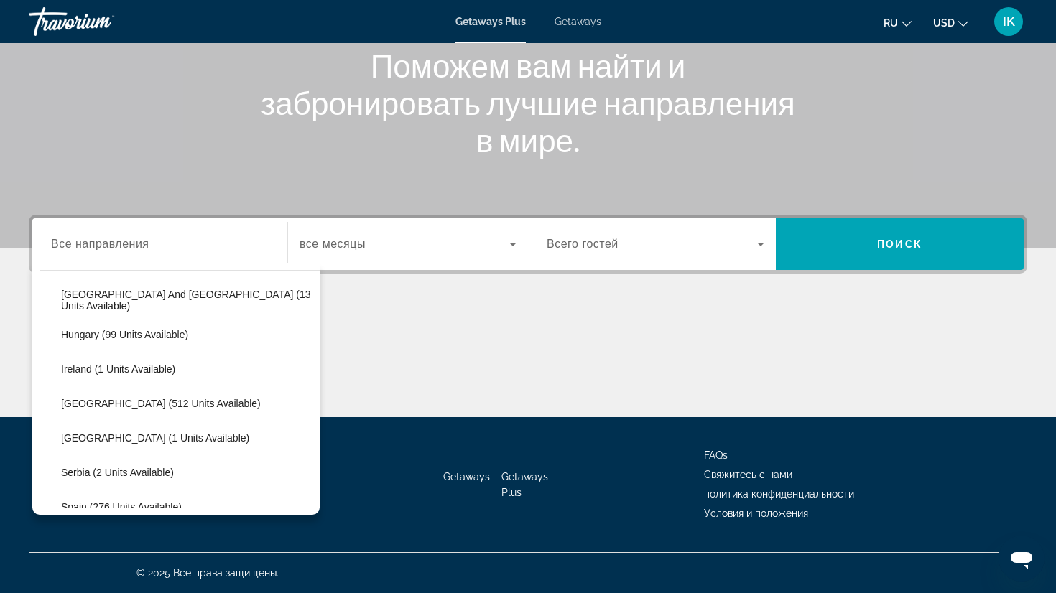
scroll to position [458, 0]
click at [74, 402] on span "[GEOGRAPHIC_DATA] (512 units available)" at bounding box center [161, 402] width 200 height 11
type input "**********"
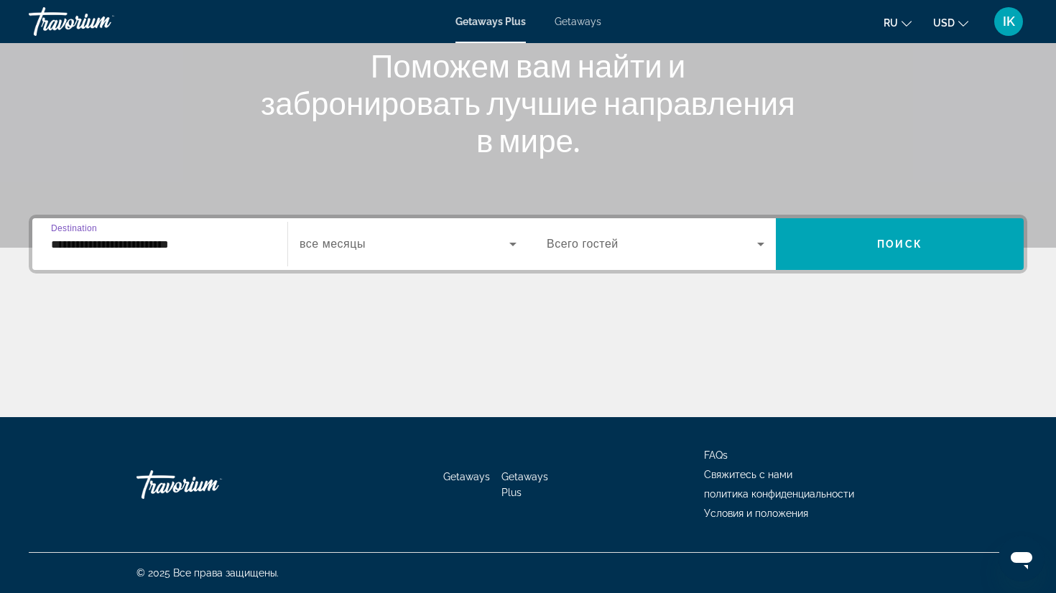
click at [81, 242] on input "**********" at bounding box center [160, 244] width 218 height 17
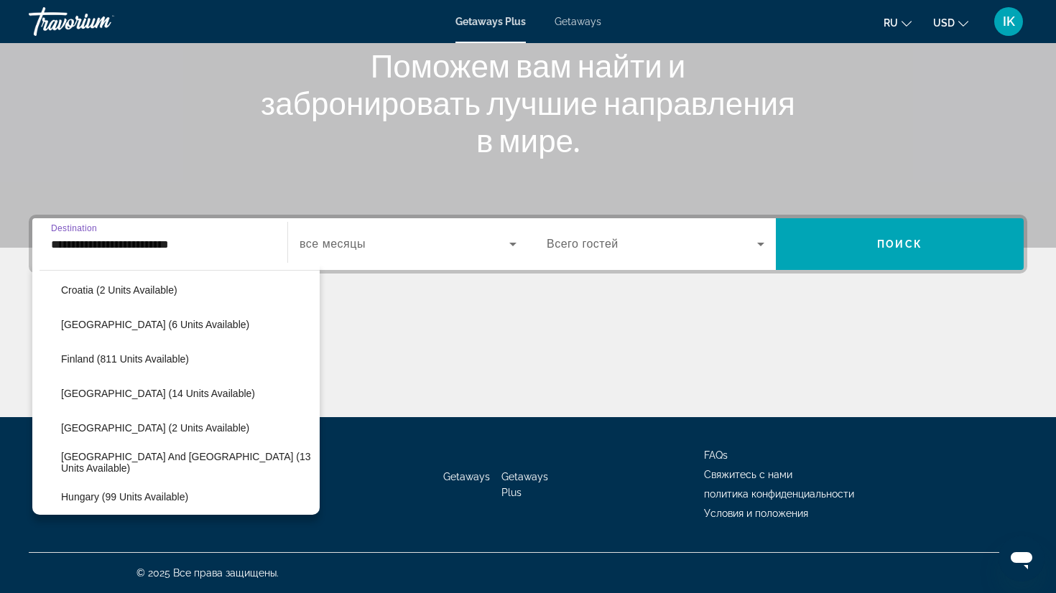
scroll to position [293, 0]
click at [514, 244] on icon "Search widget" at bounding box center [512, 245] width 7 height 4
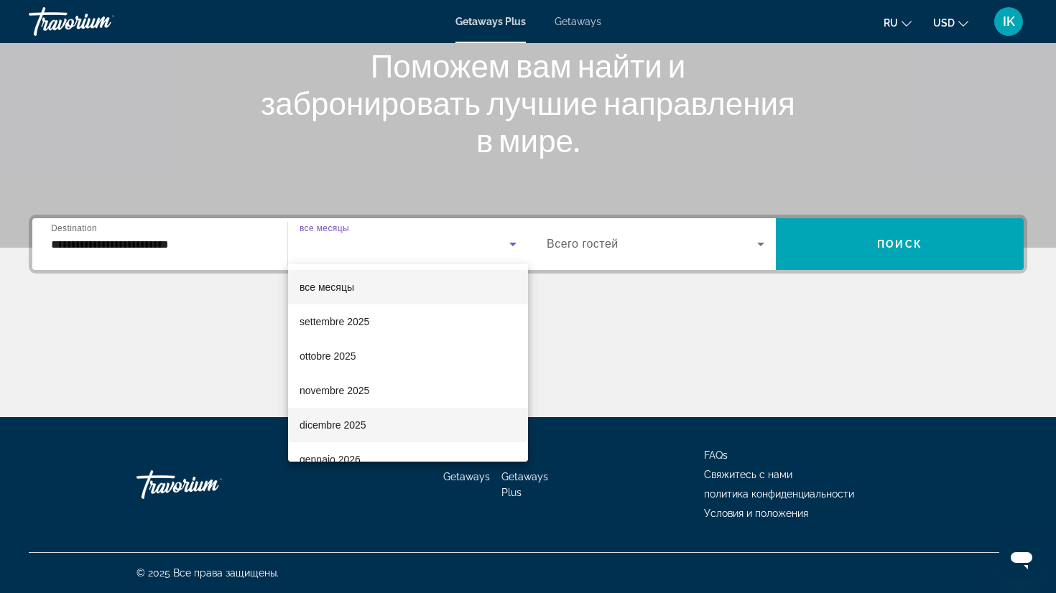
click at [334, 422] on span "dicembre 2025" at bounding box center [333, 425] width 67 height 17
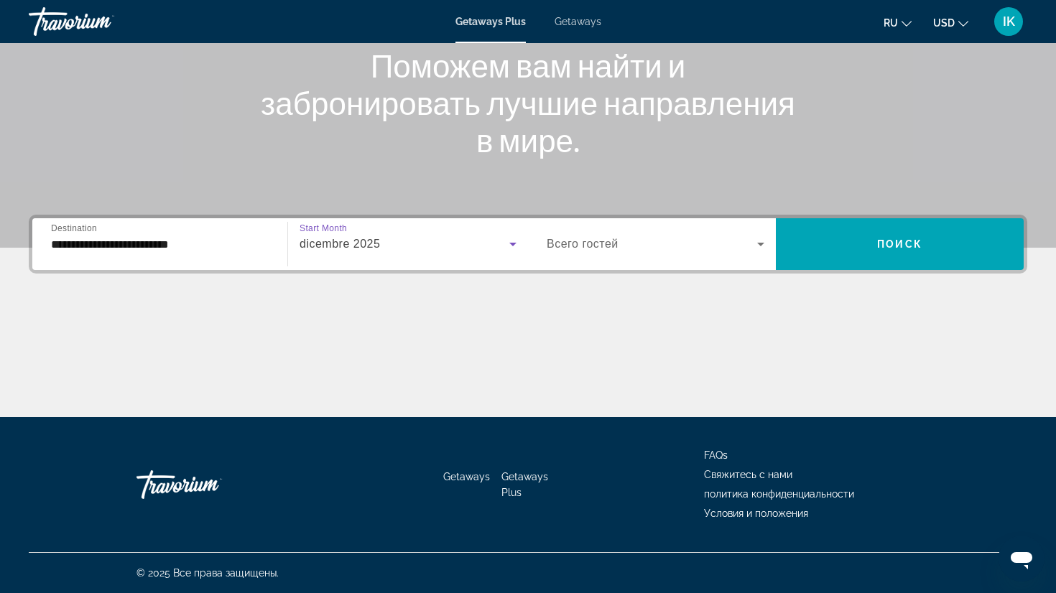
click at [767, 240] on icon "Search widget" at bounding box center [760, 244] width 17 height 17
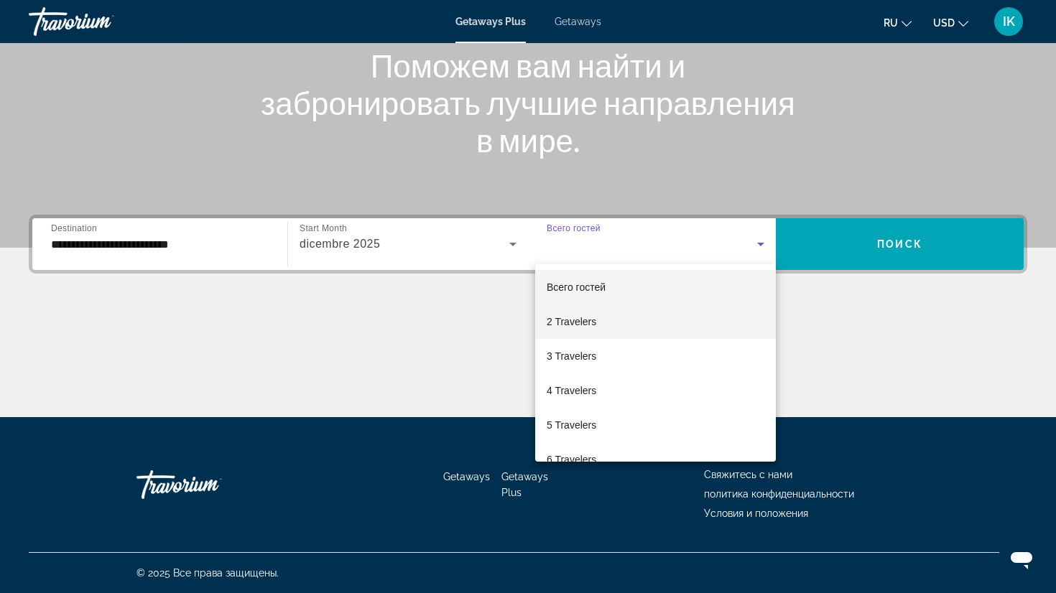
click at [588, 323] on span "2 Travelers" at bounding box center [572, 321] width 50 height 17
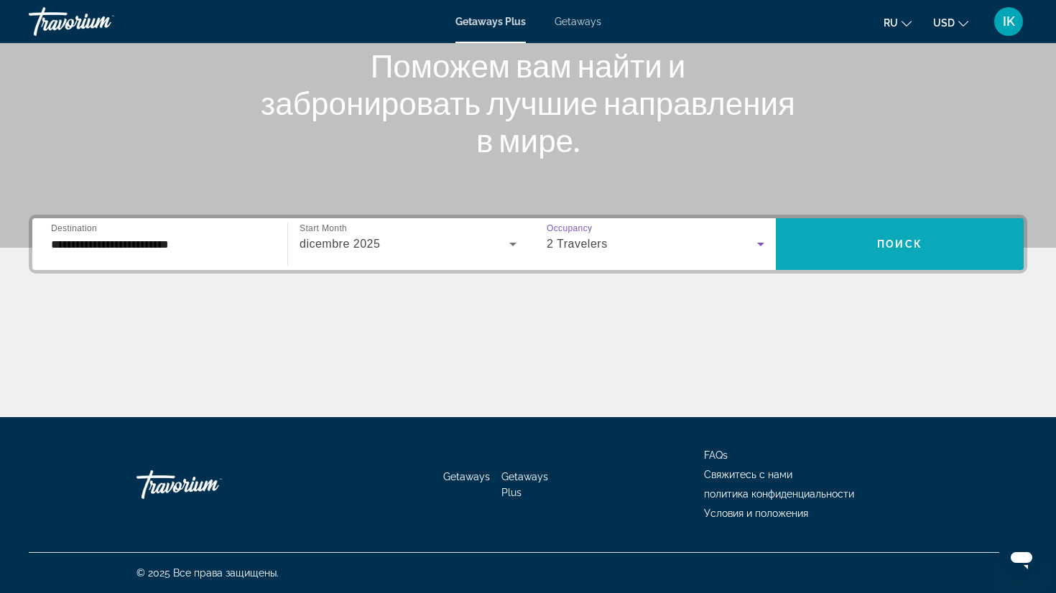
click at [907, 228] on span "Search widget" at bounding box center [900, 244] width 248 height 34
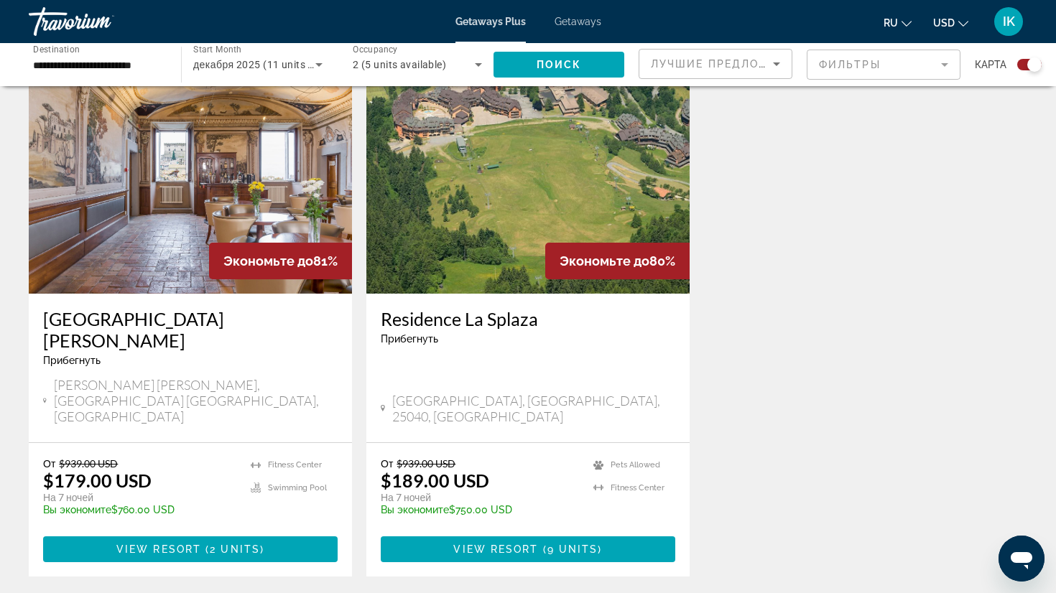
scroll to position [516, 0]
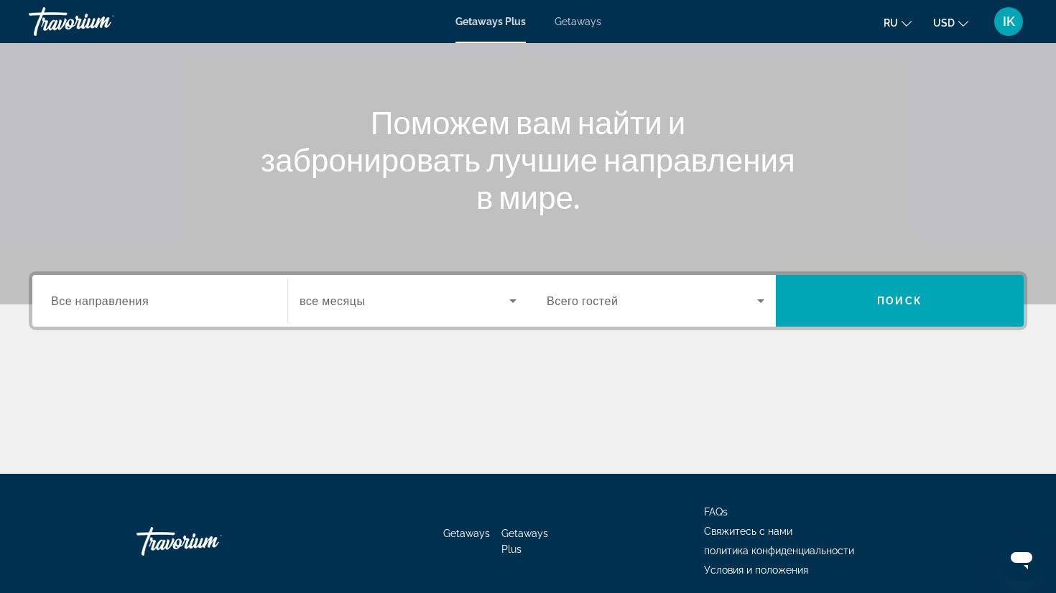
scroll to position [125, 0]
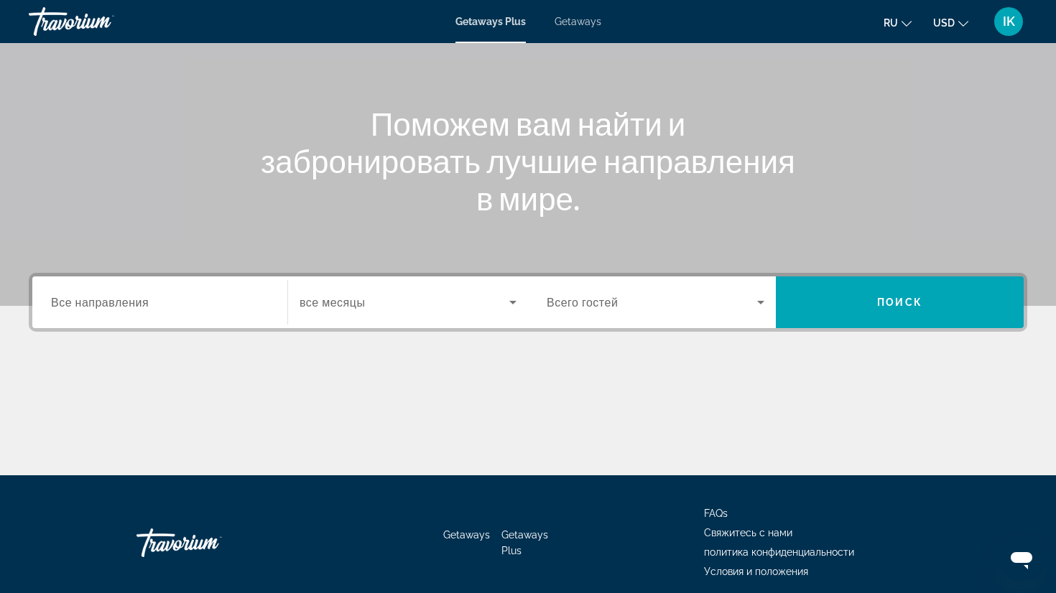
click at [158, 297] on input "Destination Все направления" at bounding box center [160, 303] width 218 height 17
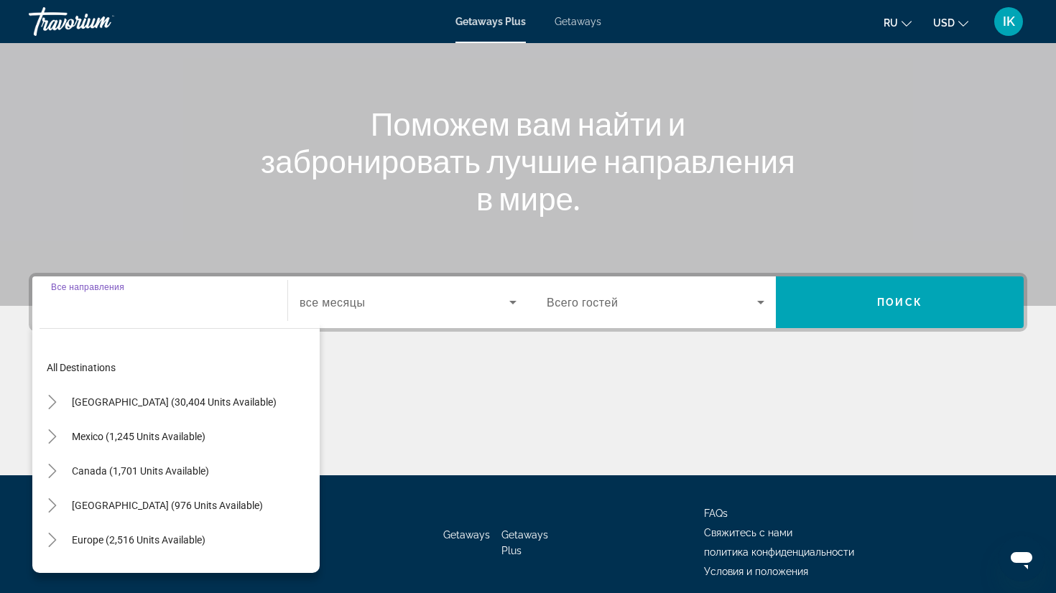
scroll to position [183, 0]
